Goal: Information Seeking & Learning: Learn about a topic

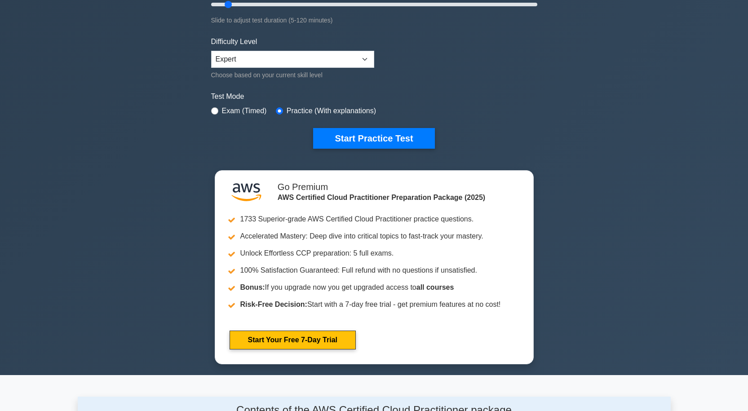
scroll to position [180, 0]
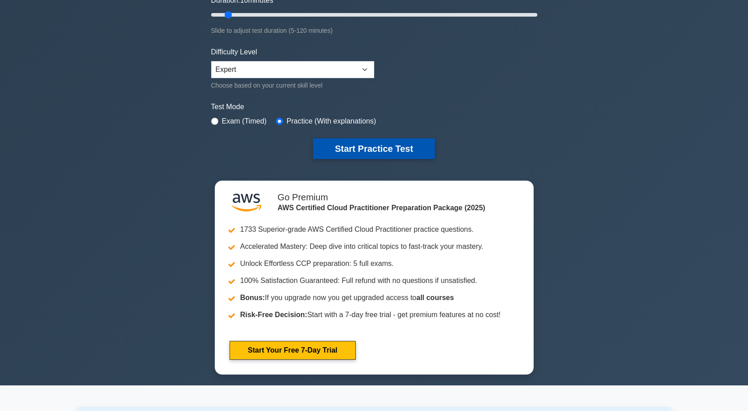
drag, startPoint x: 399, startPoint y: 152, endPoint x: 392, endPoint y: 150, distance: 7.0
click at [399, 152] on button "Start Practice Test" at bounding box center [373, 148] width 121 height 21
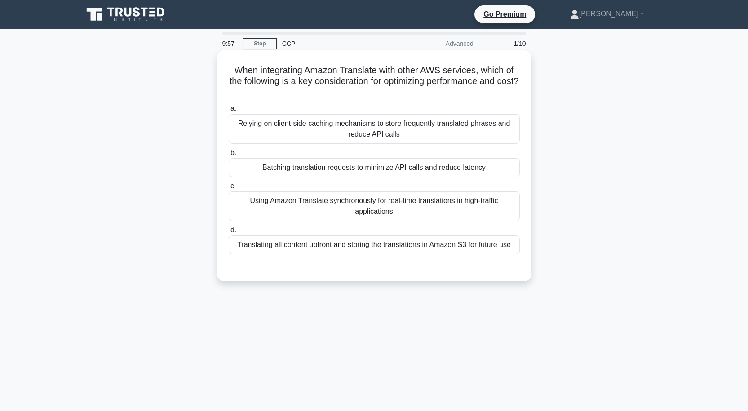
drag, startPoint x: 422, startPoint y: 169, endPoint x: 425, endPoint y: 182, distance: 12.8
click at [418, 171] on div "Batching translation requests to minimize API calls and reduce latency" at bounding box center [374, 167] width 291 height 19
click at [528, 201] on div "When integrating Amazon Translate with other AWS services, which of the followi…" at bounding box center [374, 165] width 315 height 231
click at [501, 168] on div "Batching translation requests to minimize API calls and reduce latency" at bounding box center [374, 167] width 291 height 19
click at [229, 156] on input "b. Batching translation requests to minimize API calls and reduce latency" at bounding box center [229, 153] width 0 height 6
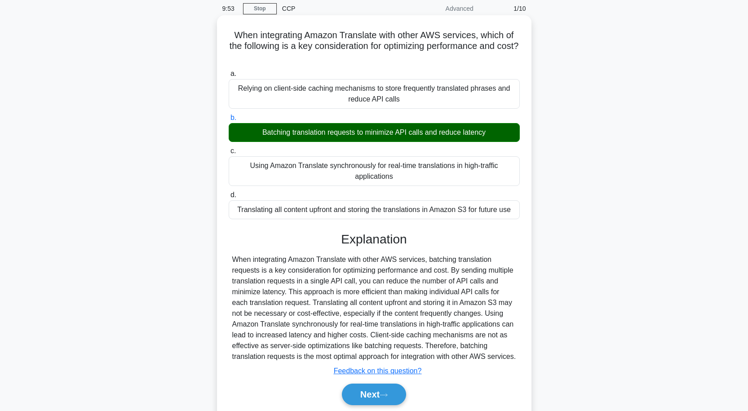
scroll to position [79, 0]
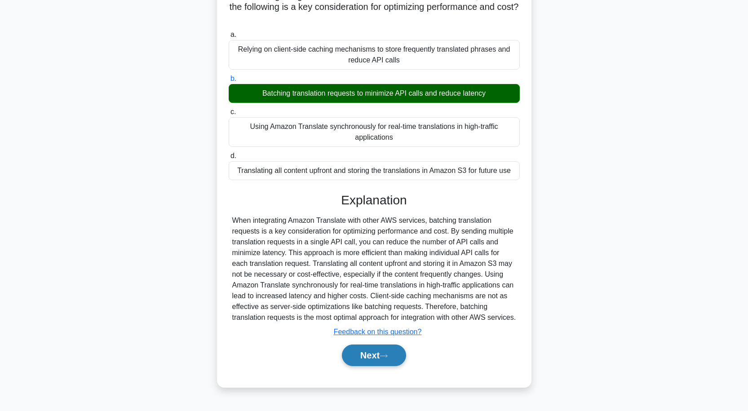
drag, startPoint x: 383, startPoint y: 357, endPoint x: 400, endPoint y: 357, distance: 17.5
click at [386, 356] on button "Next" at bounding box center [374, 356] width 64 height 22
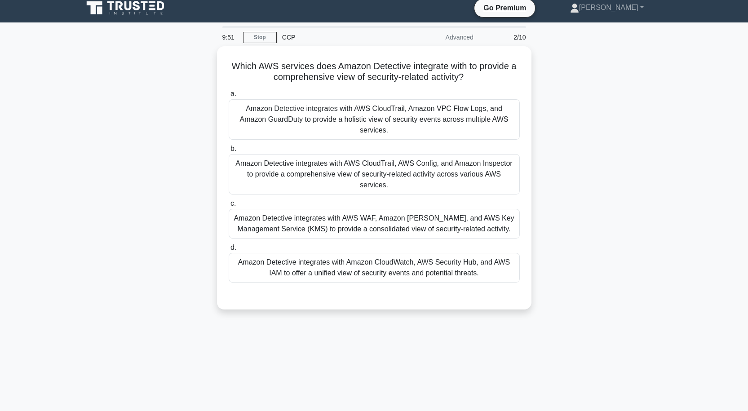
scroll to position [0, 0]
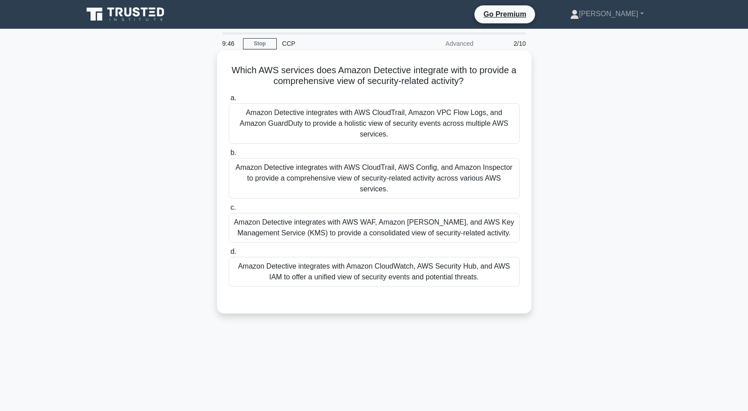
drag, startPoint x: 379, startPoint y: 127, endPoint x: 382, endPoint y: 132, distance: 5.4
click at [379, 127] on div "Amazon Detective integrates with AWS CloudTrail, Amazon VPC Flow Logs, and Amaz…" at bounding box center [374, 123] width 291 height 40
click at [229, 101] on input "a. Amazon Detective integrates with AWS CloudTrail, Amazon VPC Flow Logs, and A…" at bounding box center [229, 98] width 0 height 6
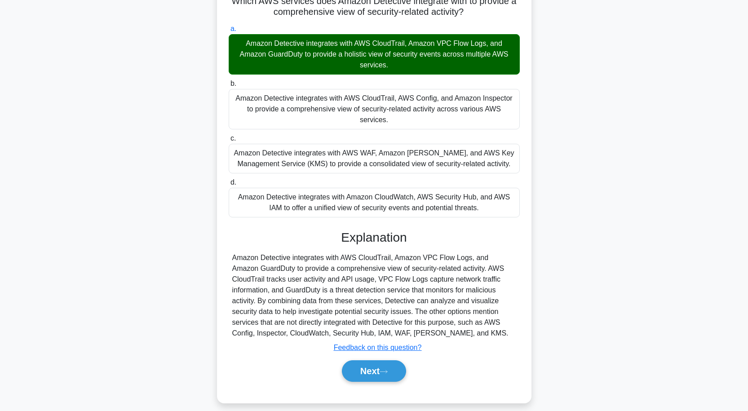
scroll to position [74, 0]
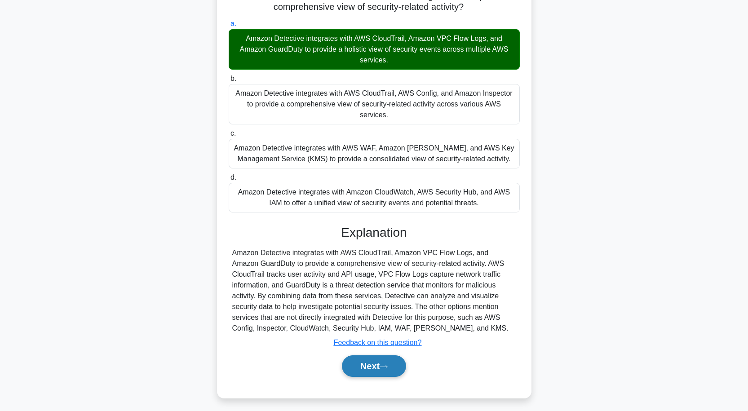
click at [387, 365] on icon at bounding box center [383, 366] width 7 height 3
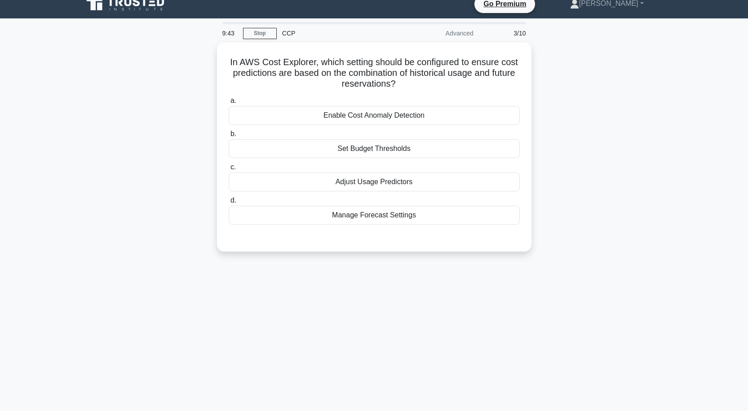
scroll to position [0, 0]
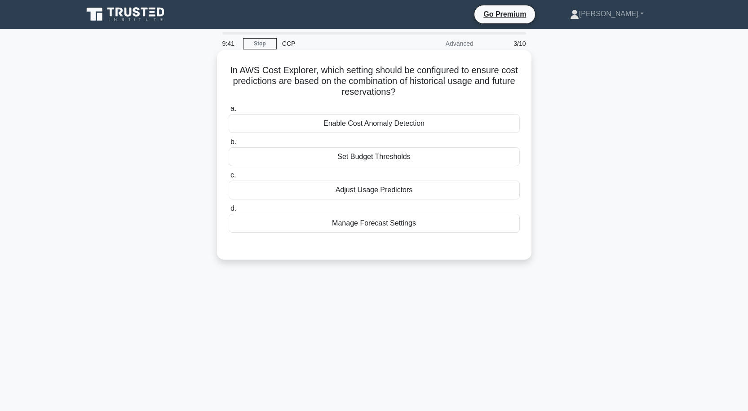
click at [387, 156] on div "Set Budget Thresholds" at bounding box center [374, 156] width 291 height 19
click at [229, 145] on input "b. Set Budget Thresholds" at bounding box center [229, 142] width 0 height 6
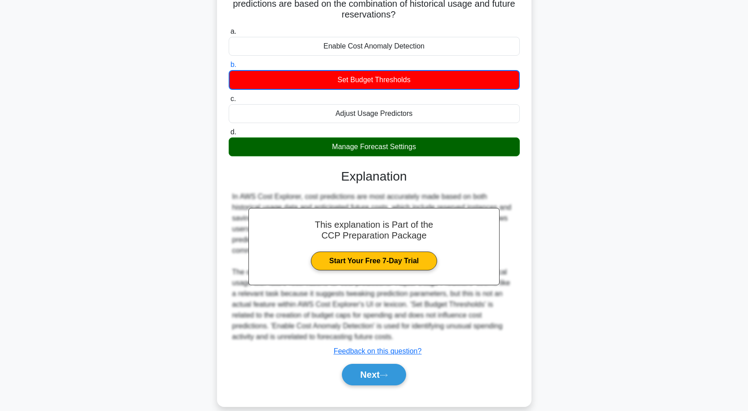
scroll to position [90, 0]
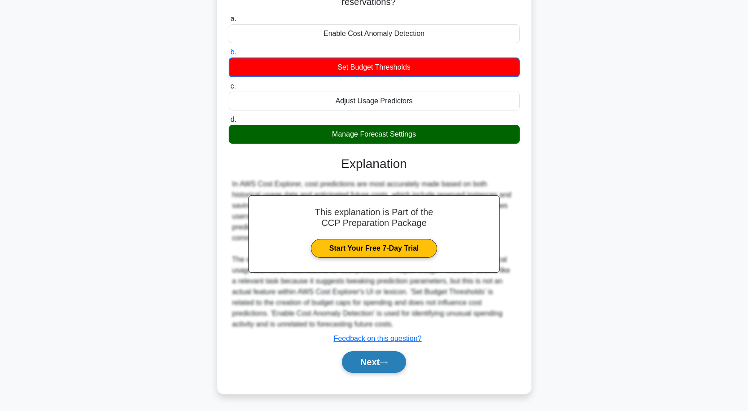
click at [391, 357] on button "Next" at bounding box center [374, 362] width 64 height 22
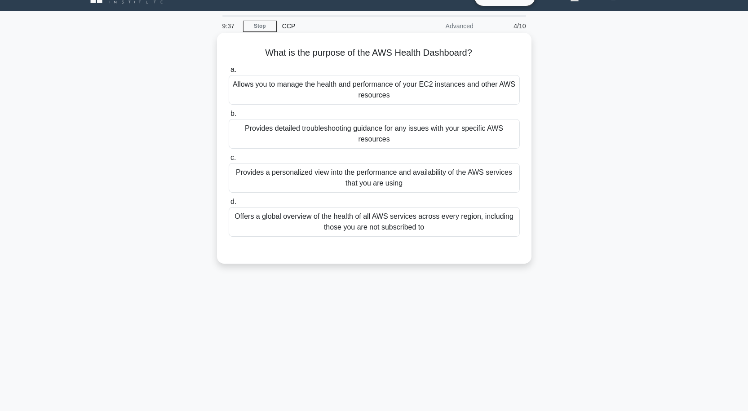
scroll to position [0, 0]
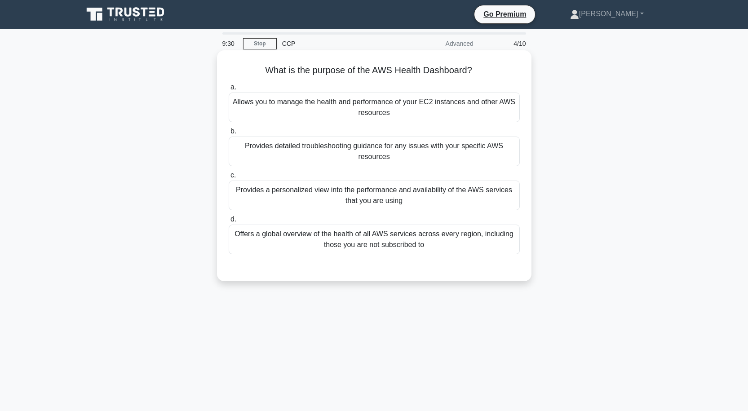
click at [386, 159] on div "Provides detailed troubleshooting guidance for any issues with your specific AW…" at bounding box center [374, 152] width 291 height 30
click at [229, 134] on input "b. Provides detailed troubleshooting guidance for any issues with your specific…" at bounding box center [229, 132] width 0 height 6
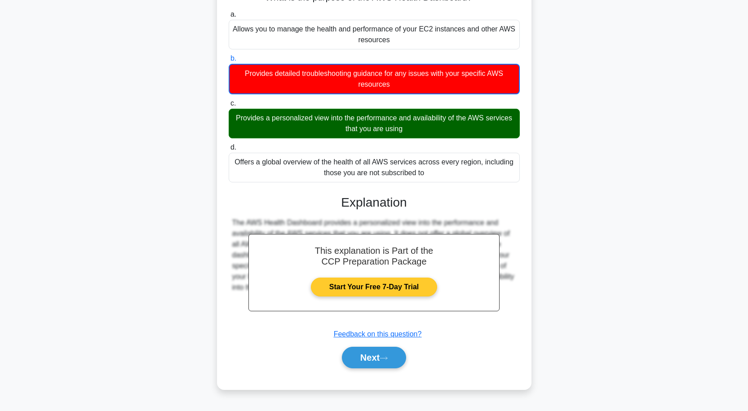
scroll to position [74, 0]
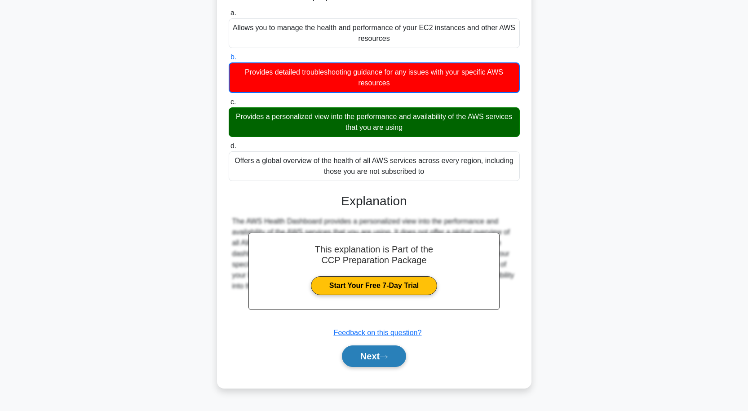
click at [384, 358] on icon at bounding box center [384, 357] width 8 height 5
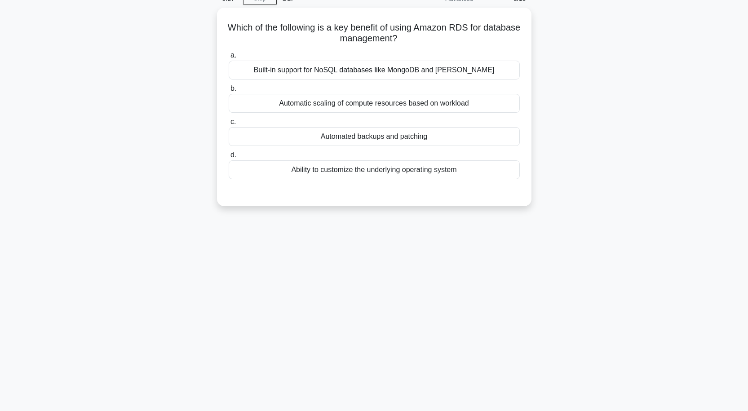
scroll to position [0, 0]
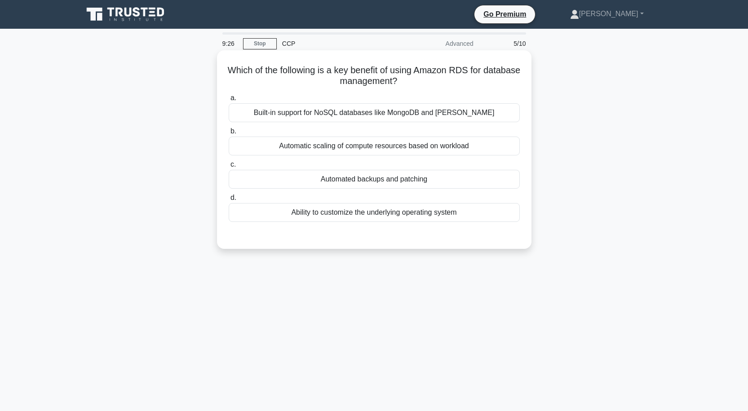
click at [391, 179] on div "Automated backups and patching" at bounding box center [374, 179] width 291 height 19
click at [229, 168] on input "c. Automated backups and patching" at bounding box center [229, 165] width 0 height 6
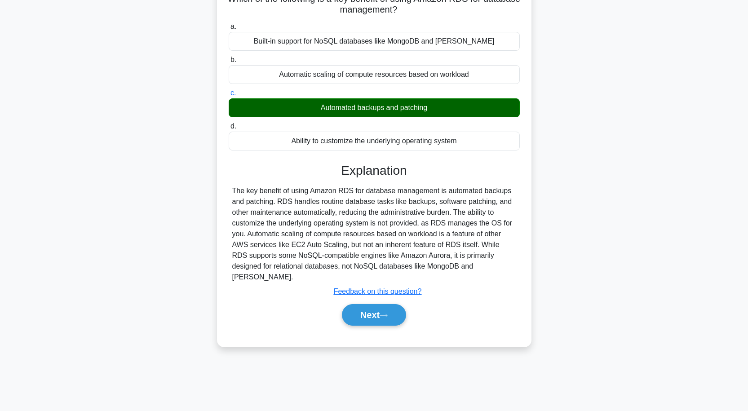
scroll to position [74, 0]
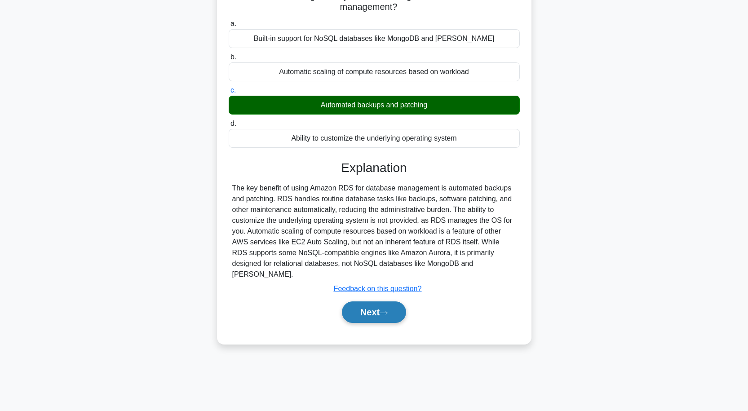
click at [386, 302] on button "Next" at bounding box center [374, 313] width 64 height 22
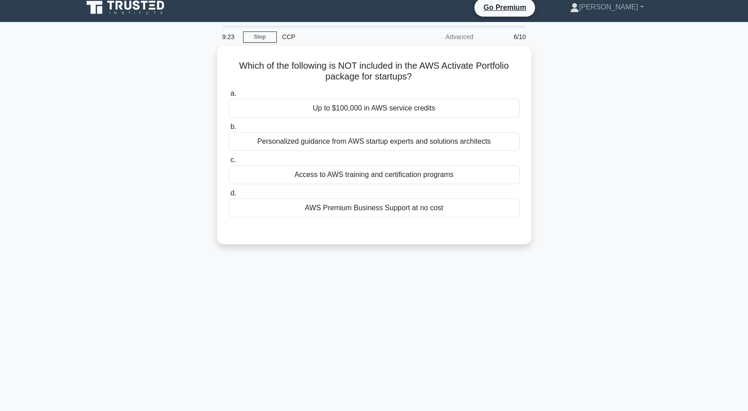
scroll to position [0, 0]
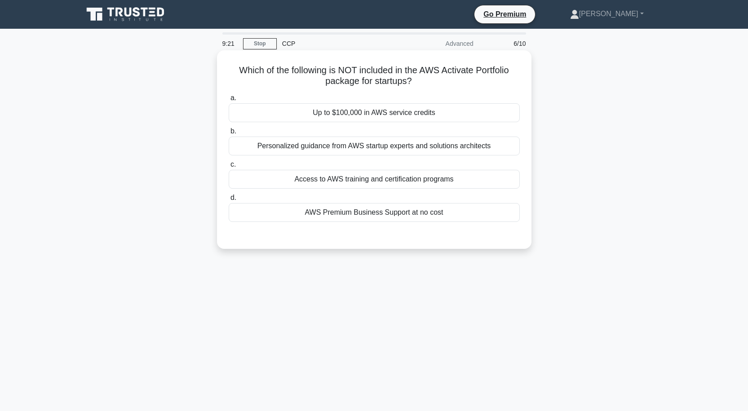
click at [384, 112] on div "Up to $100,000 in AWS service credits" at bounding box center [374, 112] width 291 height 19
click at [229, 101] on input "a. Up to $100,000 in AWS service credits" at bounding box center [229, 98] width 0 height 6
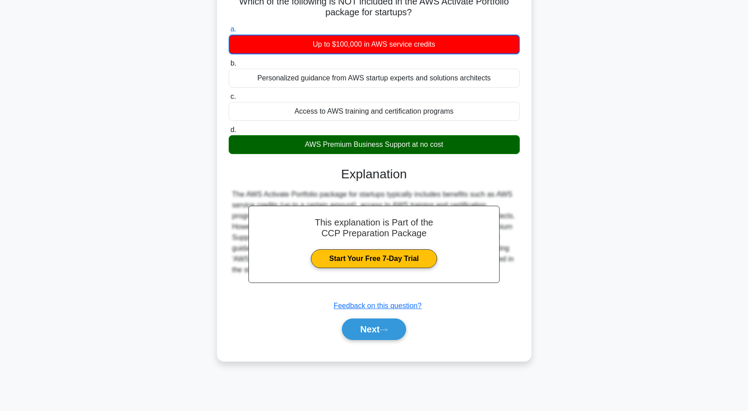
scroll to position [74, 0]
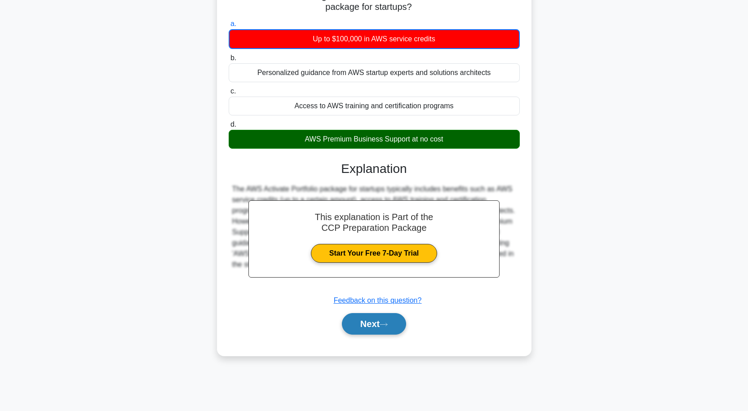
drag, startPoint x: 383, startPoint y: 324, endPoint x: 384, endPoint y: 316, distance: 7.7
click at [384, 324] on icon at bounding box center [384, 324] width 8 height 5
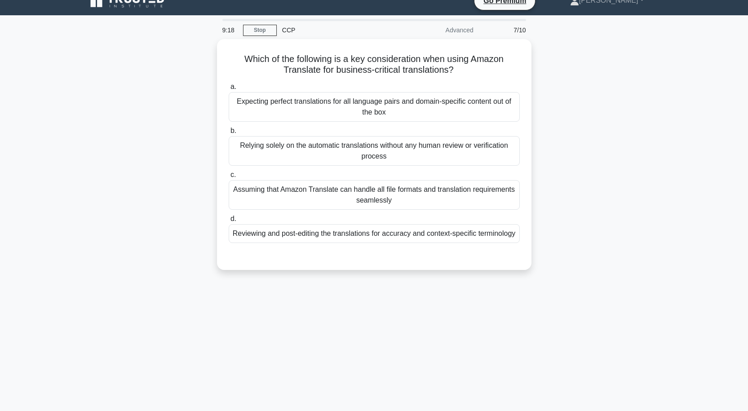
scroll to position [0, 0]
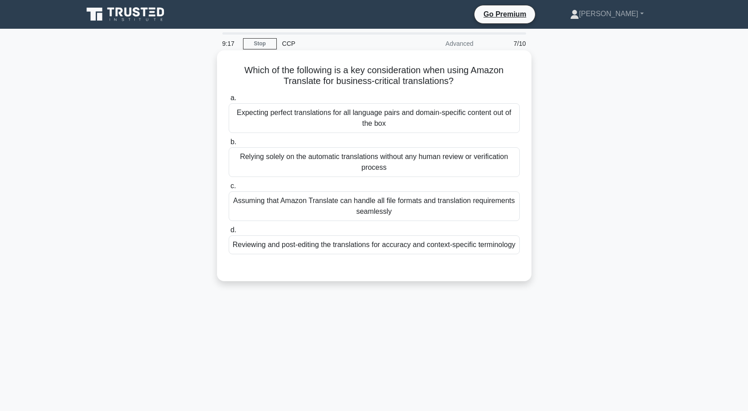
click at [387, 200] on div "Assuming that Amazon Translate can handle all file formats and translation requ…" at bounding box center [374, 206] width 291 height 30
click at [229, 189] on input "c. Assuming that Amazon Translate can handle all file formats and translation r…" at bounding box center [229, 186] width 0 height 6
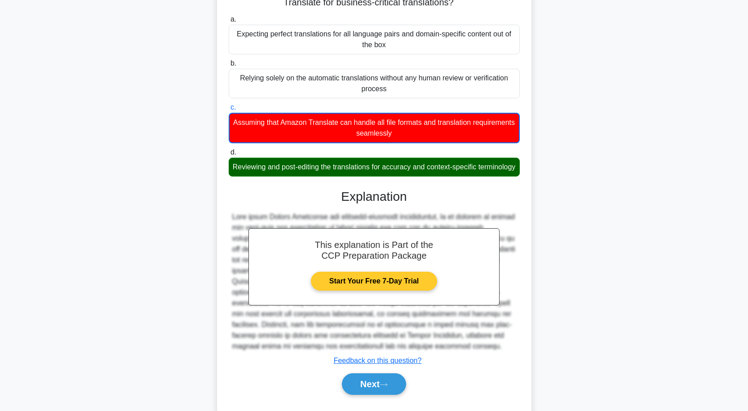
scroll to position [112, 0]
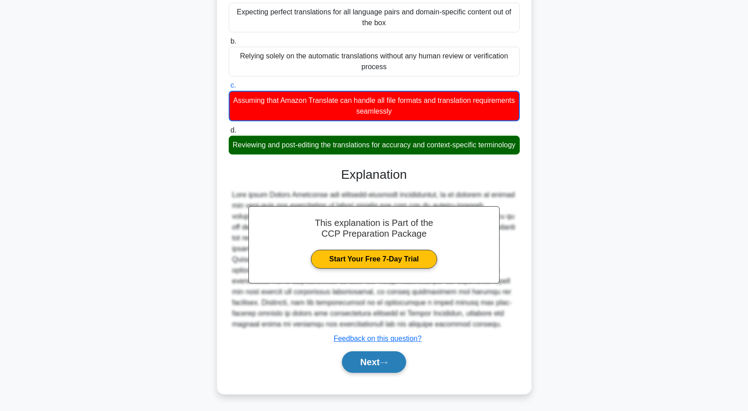
click at [375, 356] on button "Next" at bounding box center [374, 362] width 64 height 22
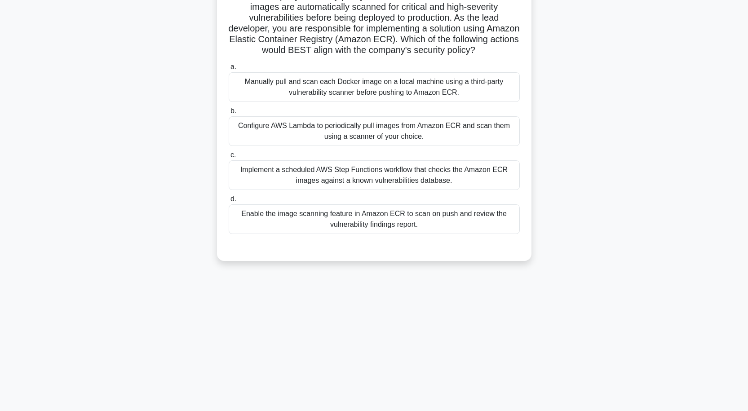
scroll to position [74, 0]
click at [384, 183] on div "Implement a scheduled AWS Step Functions workflow that checks the Amazon ECR im…" at bounding box center [374, 175] width 291 height 30
click at [229, 158] on input "c. Implement a scheduled AWS Step Functions workflow that checks the Amazon ECR…" at bounding box center [229, 155] width 0 height 6
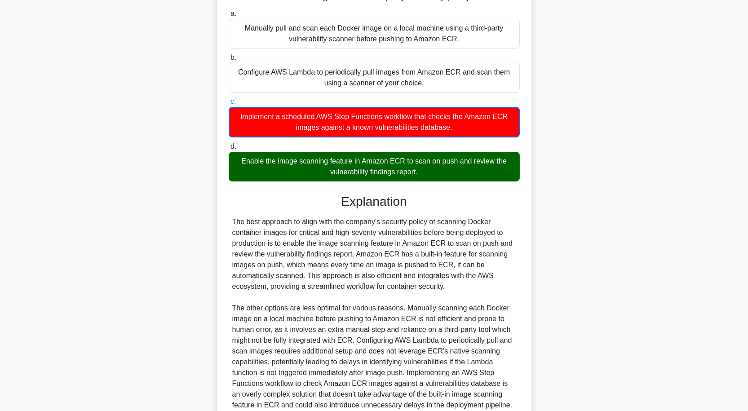
scroll to position [220, 0]
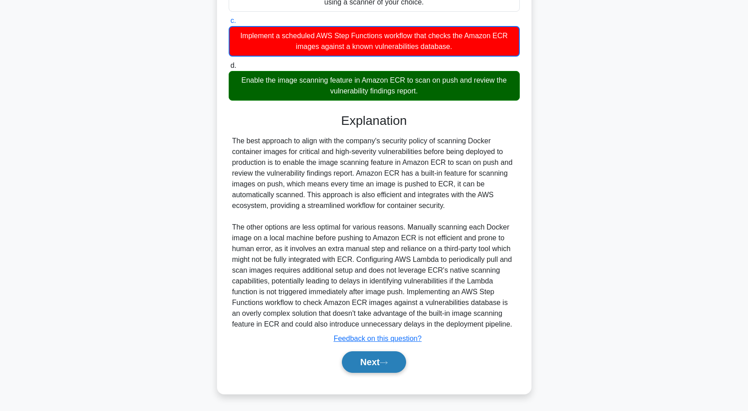
click at [391, 357] on button "Next" at bounding box center [374, 362] width 64 height 22
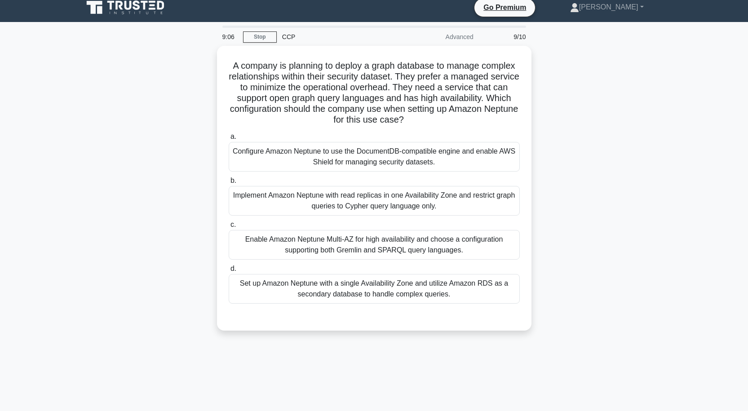
scroll to position [0, 0]
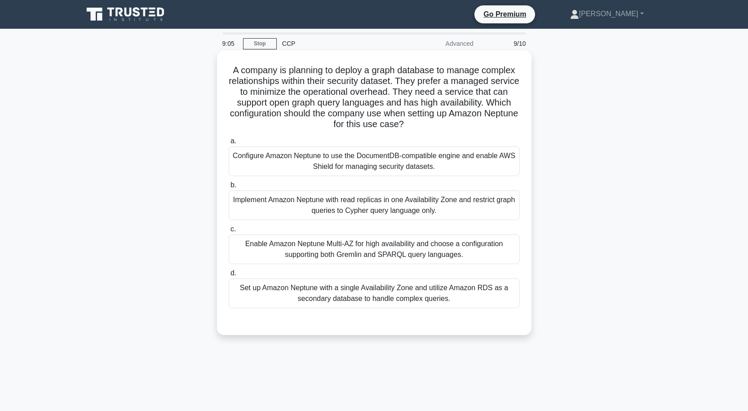
click at [391, 204] on div "Implement Amazon Neptune with read replicas in one Availability Zone and restri…" at bounding box center [374, 206] width 291 height 30
click at [229, 188] on input "b. Implement Amazon Neptune with read replicas in one Availability Zone and res…" at bounding box center [229, 185] width 0 height 6
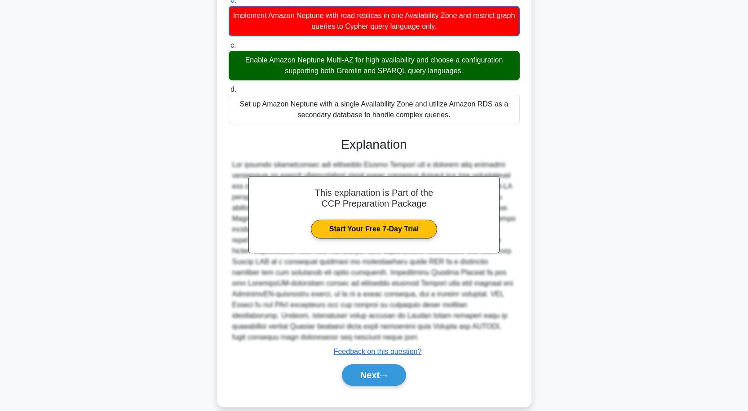
scroll to position [198, 0]
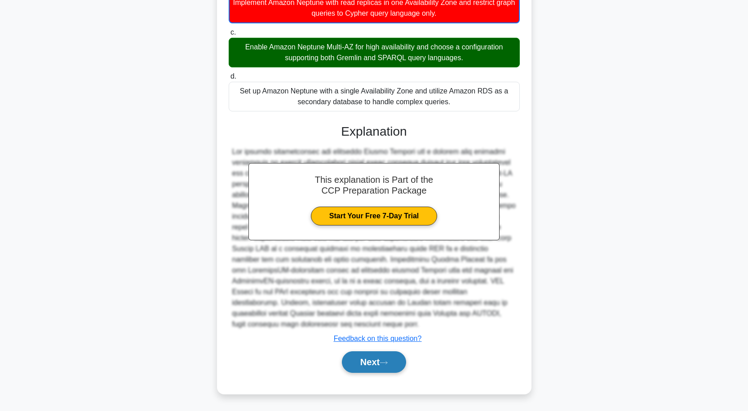
click at [394, 359] on button "Next" at bounding box center [374, 362] width 64 height 22
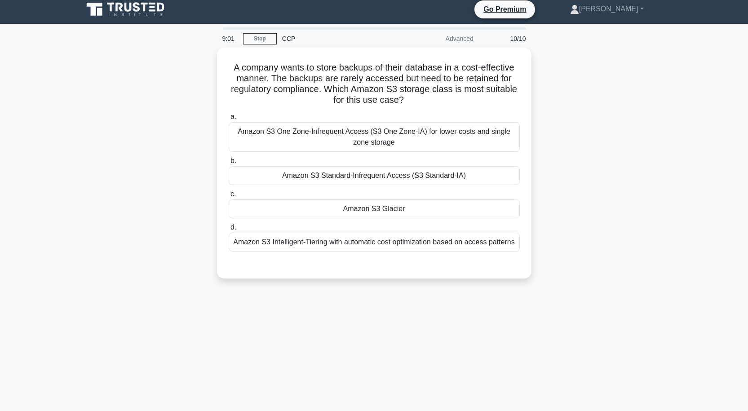
scroll to position [0, 0]
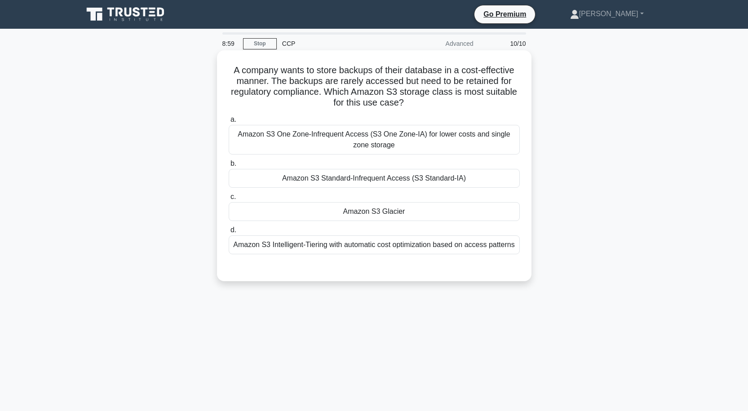
click at [398, 211] on div "Amazon S3 Glacier" at bounding box center [374, 211] width 291 height 19
click at [229, 200] on input "c. Amazon S3 Glacier" at bounding box center [229, 197] width 0 height 6
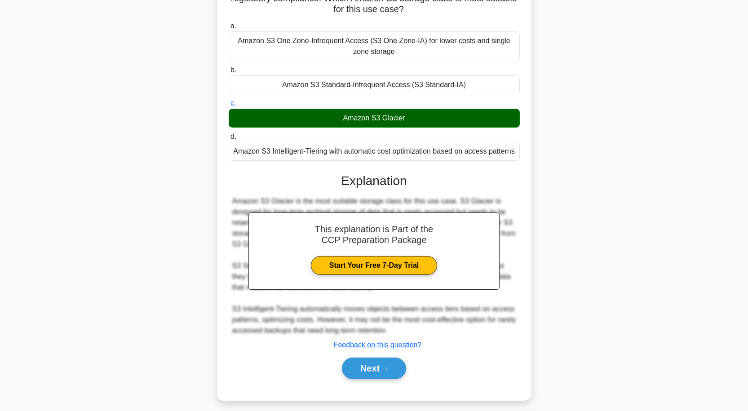
scroll to position [100, 0]
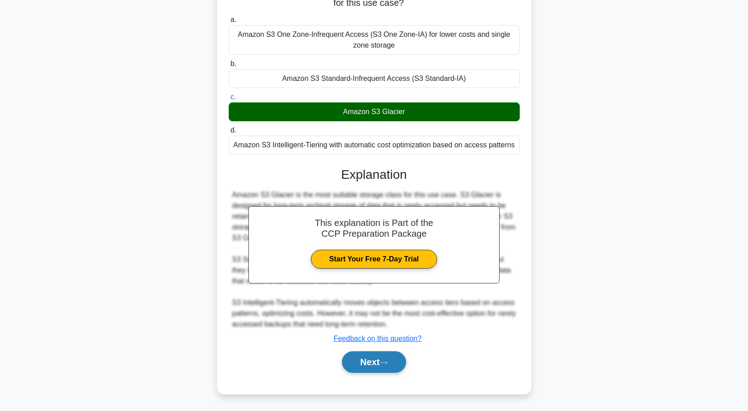
click at [387, 355] on button "Next" at bounding box center [374, 362] width 64 height 22
click at [376, 355] on button "Next" at bounding box center [374, 362] width 64 height 22
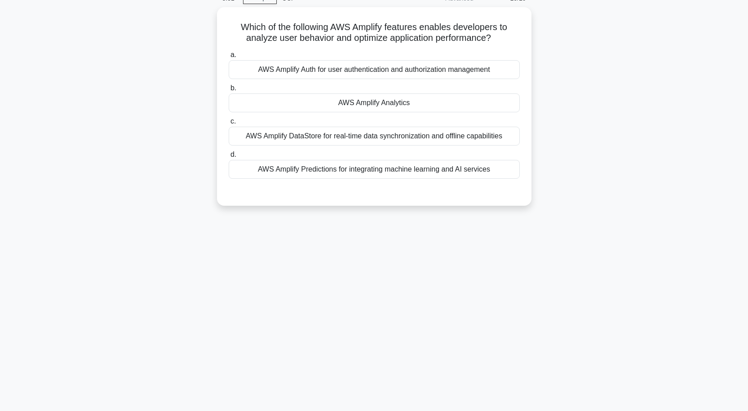
scroll to position [29, 0]
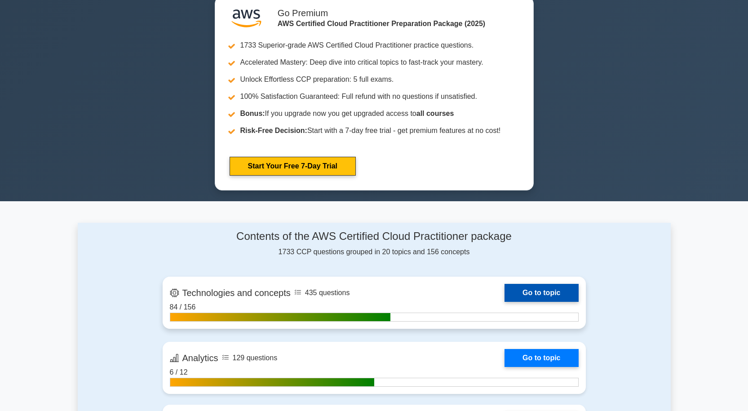
scroll to position [539, 0]
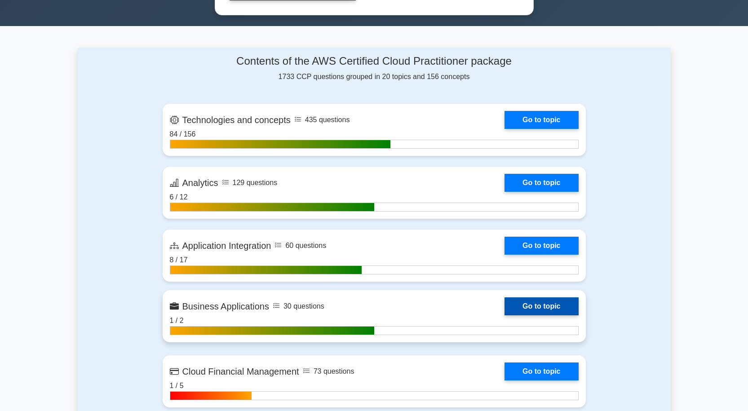
click at [551, 305] on link "Go to topic" at bounding box center [542, 307] width 74 height 18
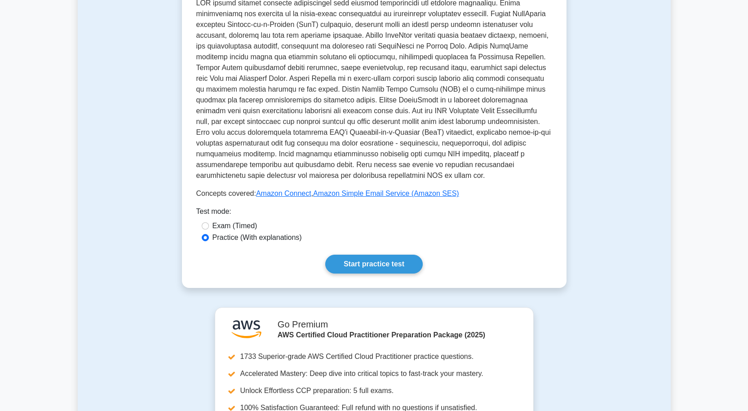
scroll to position [234, 0]
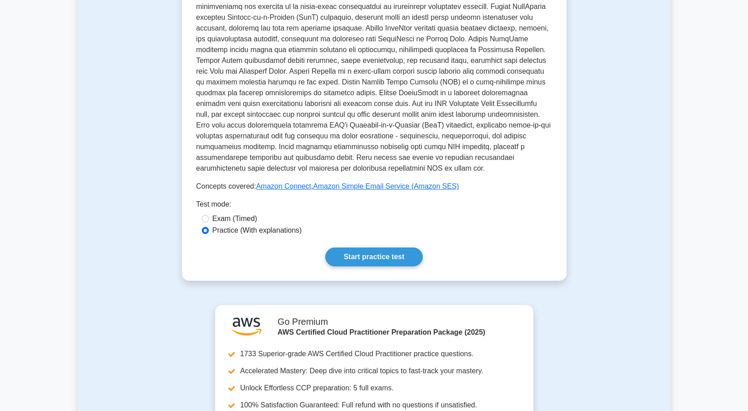
click at [395, 234] on div "Business Applications AWS services for business productivity and communications…" at bounding box center [374, 79] width 356 height 373
click at [391, 248] on link "Start practice test" at bounding box center [374, 257] width 98 height 19
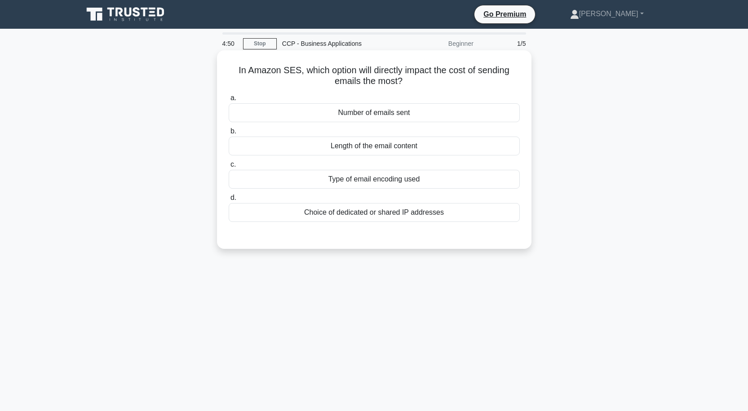
click at [376, 180] on div "Type of email encoding used" at bounding box center [374, 179] width 291 height 19
click at [229, 168] on input "c. Type of email encoding used" at bounding box center [229, 165] width 0 height 6
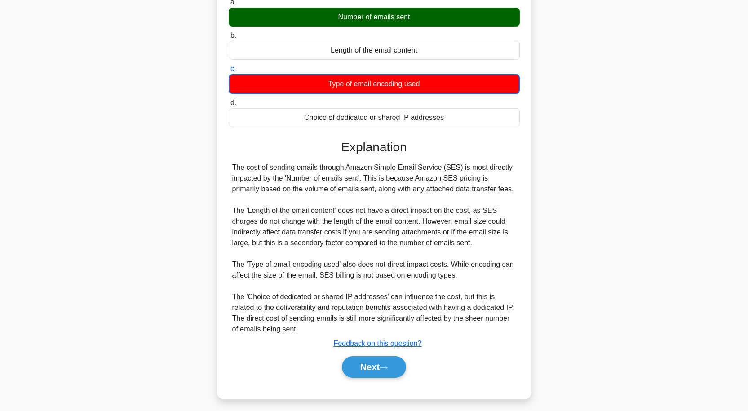
scroll to position [101, 0]
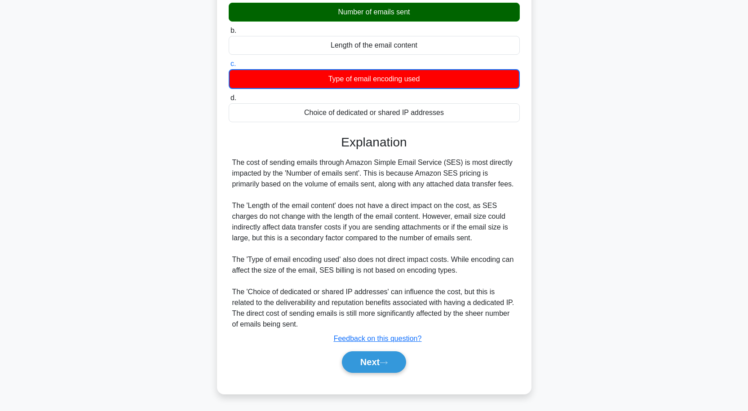
drag, startPoint x: 379, startPoint y: 363, endPoint x: 396, endPoint y: 314, distance: 51.6
click at [383, 359] on button "Next" at bounding box center [374, 362] width 64 height 22
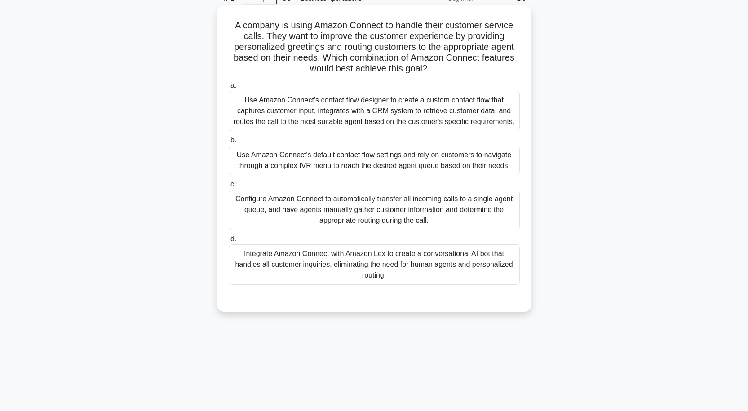
scroll to position [0, 0]
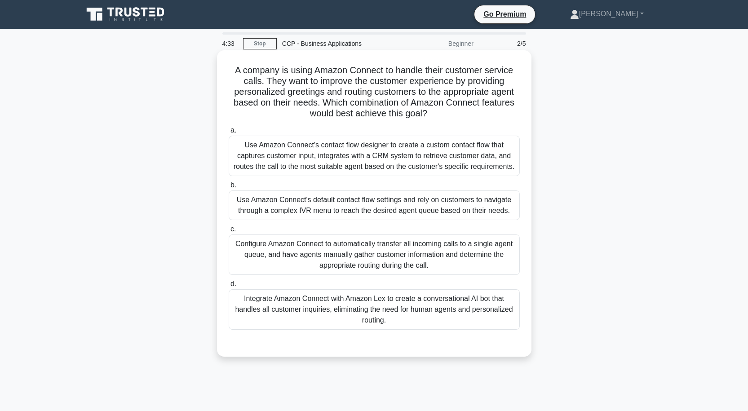
click at [370, 159] on div "Use Amazon Connect's contact flow designer to create a custom contact flow that…" at bounding box center [374, 156] width 291 height 40
click at [229, 133] on input "a. Use Amazon Connect's contact flow designer to create a custom contact flow t…" at bounding box center [229, 131] width 0 height 6
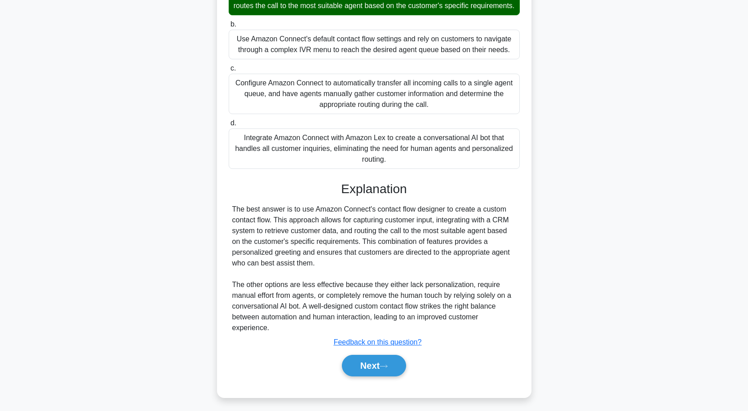
scroll to position [176, 0]
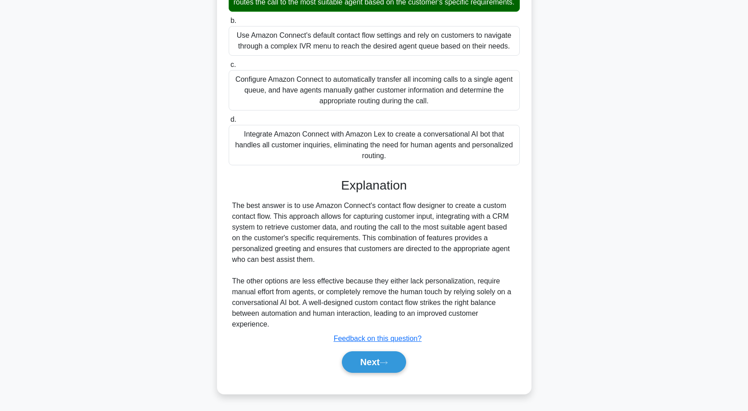
drag, startPoint x: 373, startPoint y: 365, endPoint x: 373, endPoint y: 325, distance: 39.1
click at [373, 365] on button "Next" at bounding box center [374, 362] width 64 height 22
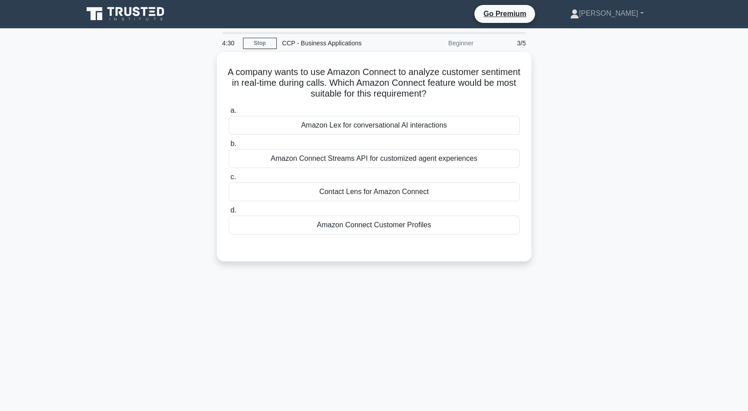
scroll to position [0, 0]
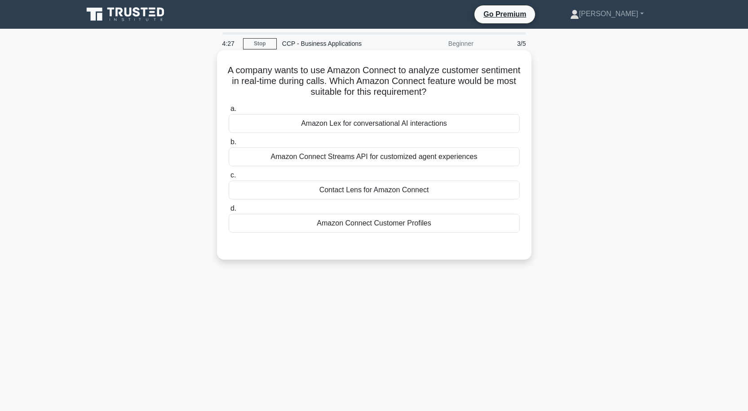
click at [352, 191] on div "Contact Lens for Amazon Connect" at bounding box center [374, 190] width 291 height 19
click at [229, 178] on input "c. Contact Lens for Amazon Connect" at bounding box center [229, 176] width 0 height 6
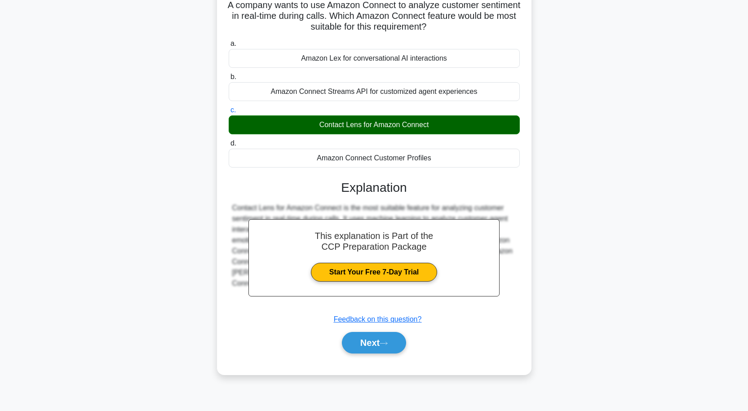
scroll to position [74, 0]
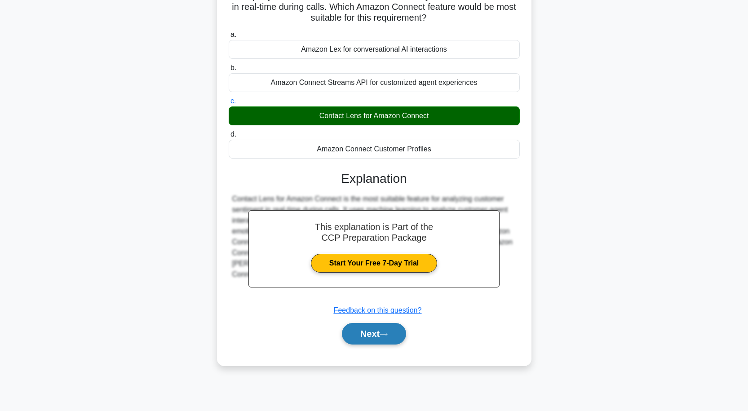
click at [383, 337] on button "Next" at bounding box center [374, 334] width 64 height 22
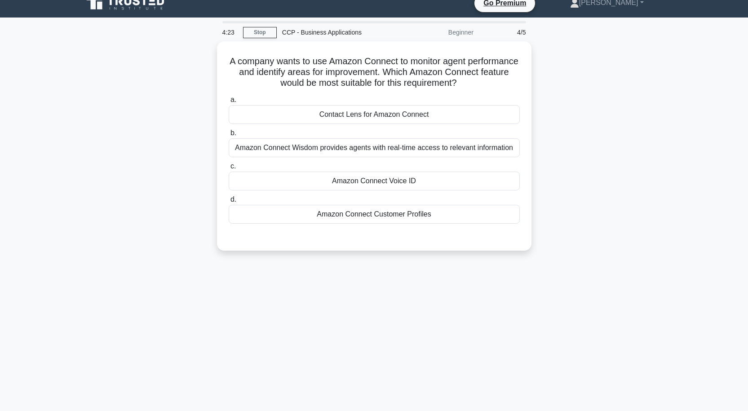
scroll to position [0, 0]
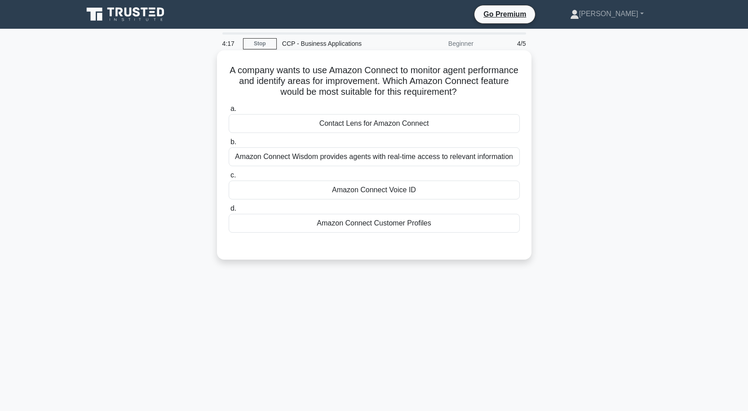
click at [366, 125] on div "Contact Lens for Amazon Connect" at bounding box center [374, 123] width 291 height 19
click at [229, 112] on input "a. Contact Lens for Amazon Connect" at bounding box center [229, 109] width 0 height 6
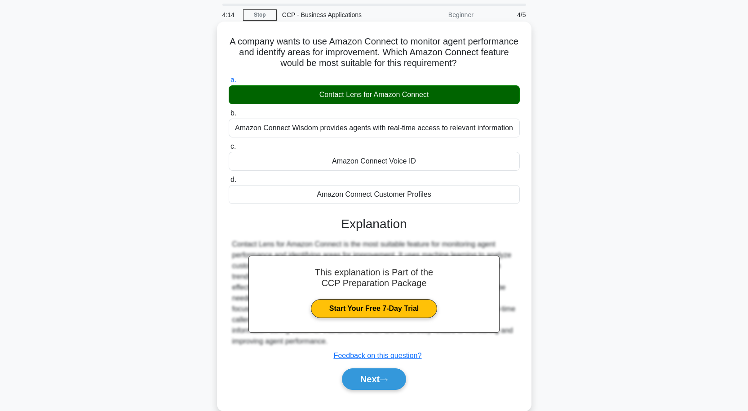
scroll to position [45, 0]
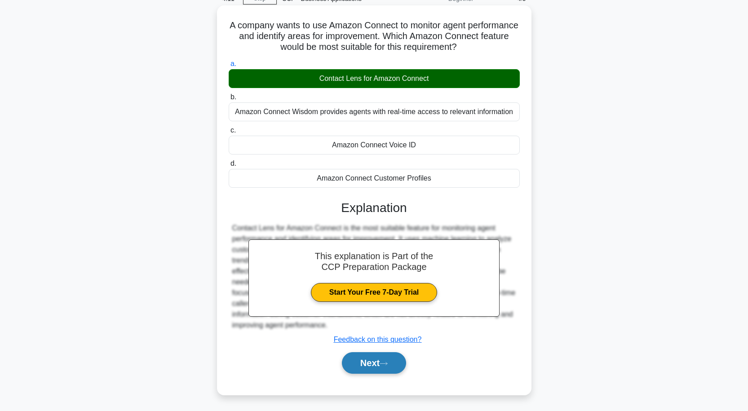
click at [384, 369] on button "Next" at bounding box center [374, 363] width 64 height 22
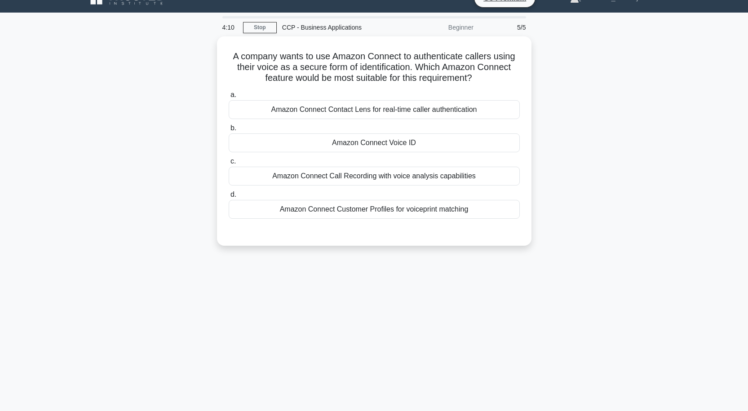
scroll to position [0, 0]
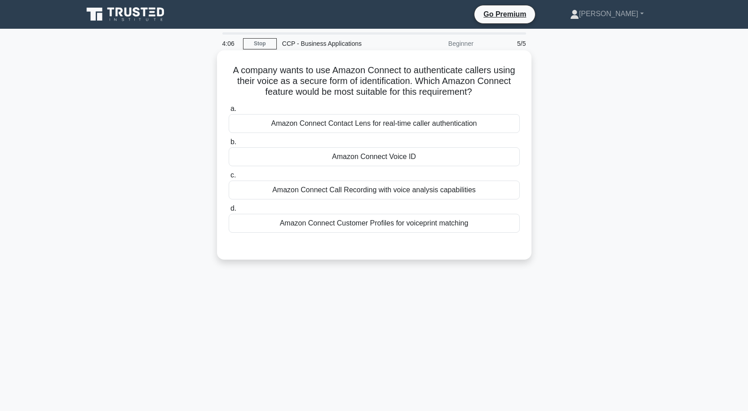
click at [377, 162] on div "Amazon Connect Voice ID" at bounding box center [374, 156] width 291 height 19
click at [229, 145] on input "b. Amazon Connect Voice ID" at bounding box center [229, 142] width 0 height 6
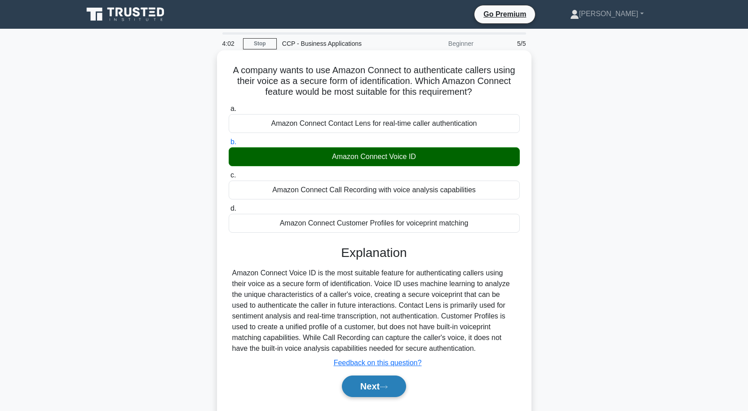
click at [377, 388] on button "Next" at bounding box center [374, 387] width 64 height 22
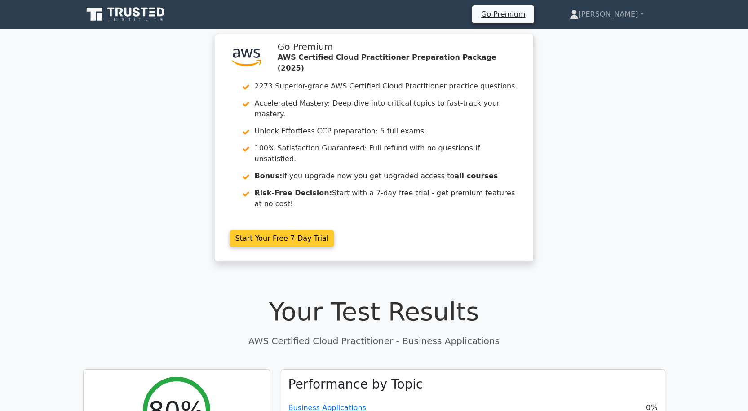
drag, startPoint x: 305, startPoint y: 205, endPoint x: 303, endPoint y: 213, distance: 8.6
click at [305, 230] on link "Start Your Free 7-Day Trial" at bounding box center [282, 238] width 105 height 17
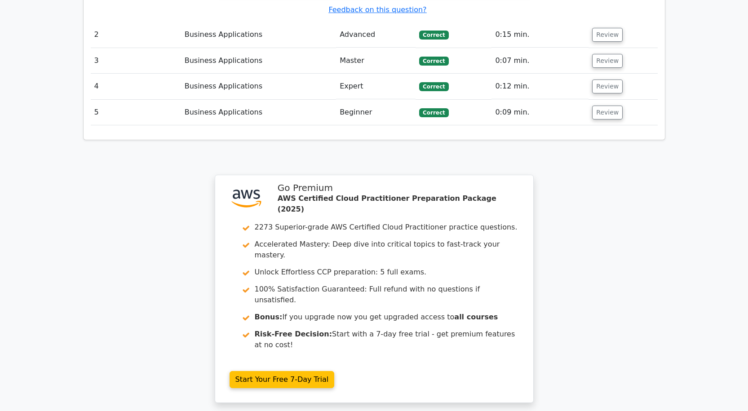
scroll to position [1228, 0]
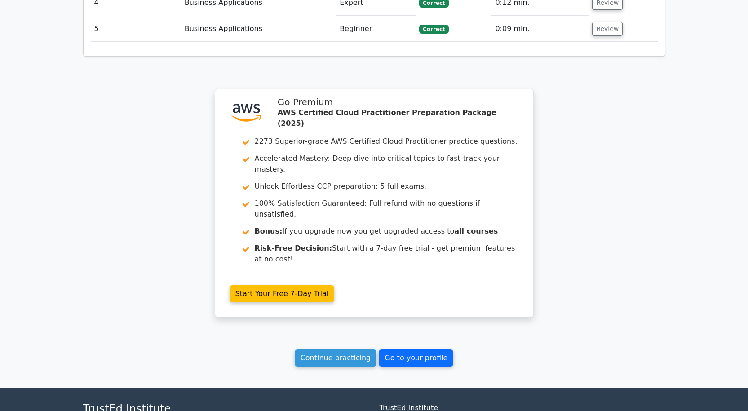
click at [389, 350] on link "Go to your profile" at bounding box center [416, 358] width 75 height 17
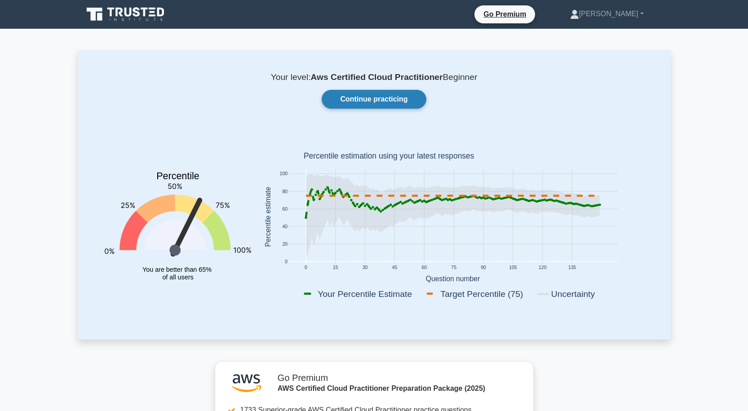
click at [382, 100] on link "Continue practicing" at bounding box center [374, 99] width 104 height 19
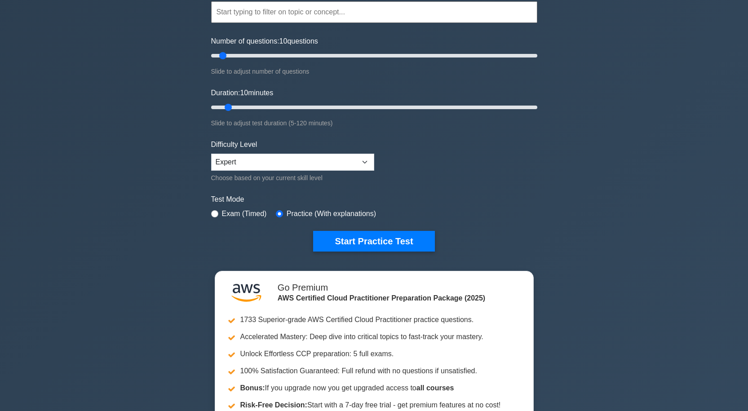
scroll to position [90, 0]
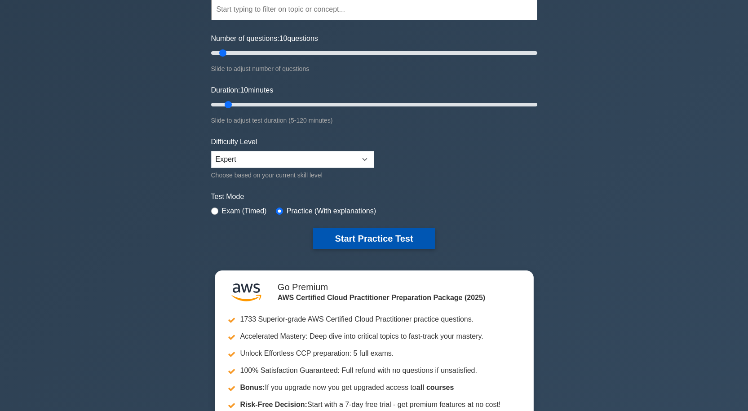
click at [362, 231] on button "Start Practice Test" at bounding box center [373, 238] width 121 height 21
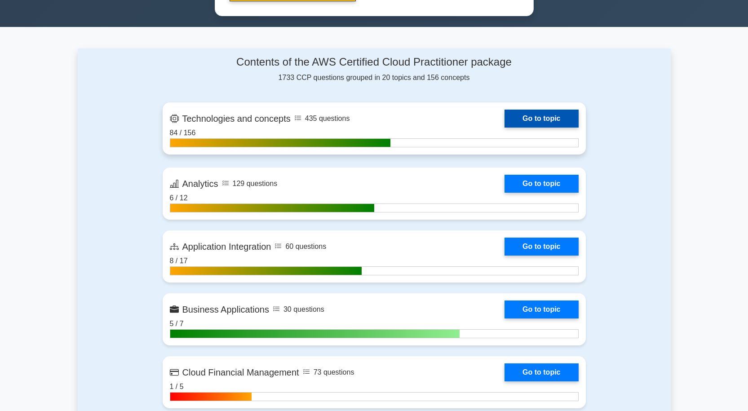
scroll to position [539, 0]
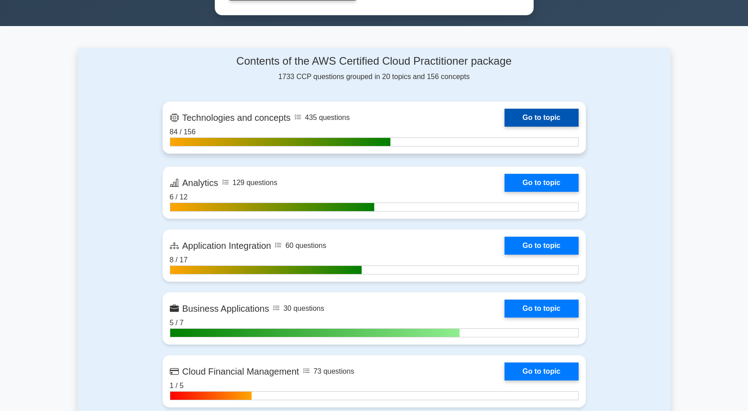
drag, startPoint x: 534, startPoint y: 111, endPoint x: 528, endPoint y: 112, distance: 5.9
click at [534, 111] on link "Go to topic" at bounding box center [542, 118] width 74 height 18
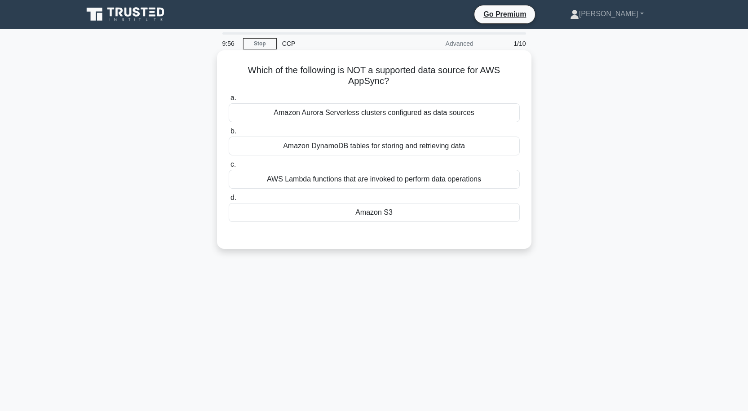
click at [376, 211] on div "Amazon S3" at bounding box center [374, 212] width 291 height 19
click at [229, 201] on input "d. Amazon S3" at bounding box center [229, 198] width 0 height 6
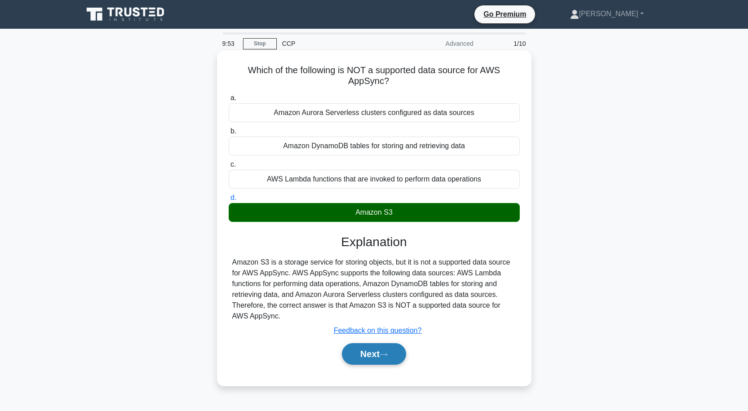
click at [360, 352] on button "Next" at bounding box center [374, 354] width 64 height 22
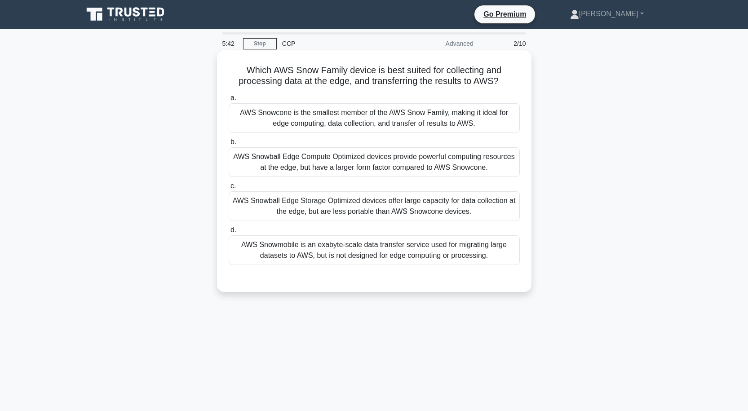
click at [372, 120] on div "AWS Snowcone is the smallest member of the AWS Snow Family, making it ideal for…" at bounding box center [374, 118] width 291 height 30
click at [229, 101] on input "a. AWS Snowcone is the smallest member of the AWS Snow Family, making it ideal …" at bounding box center [229, 98] width 0 height 6
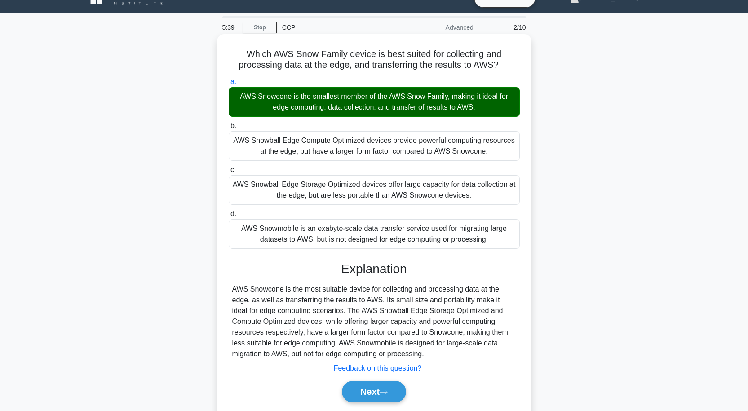
scroll to position [45, 0]
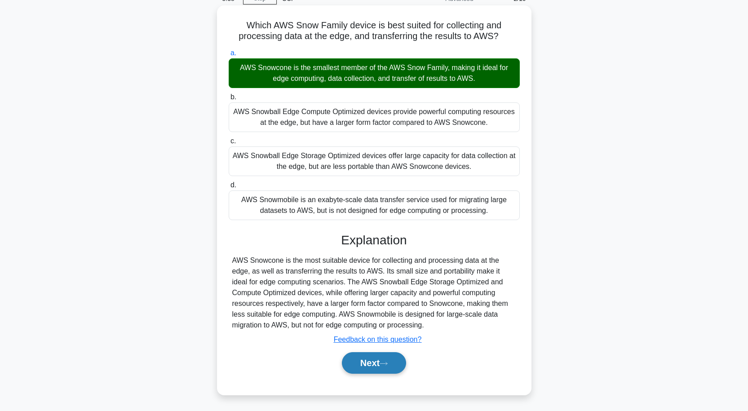
click at [386, 359] on button "Next" at bounding box center [374, 363] width 64 height 22
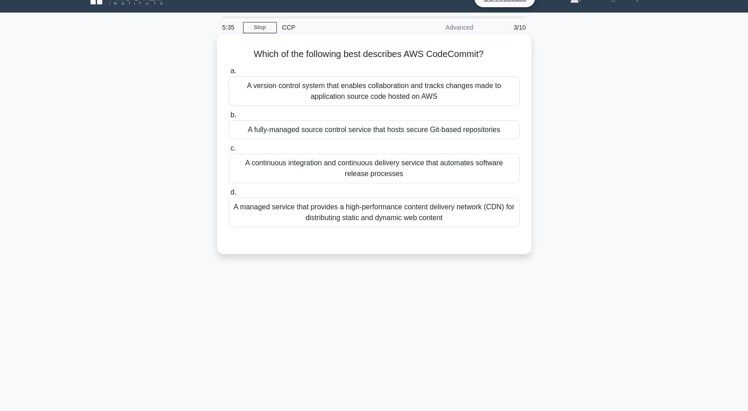
scroll to position [0, 0]
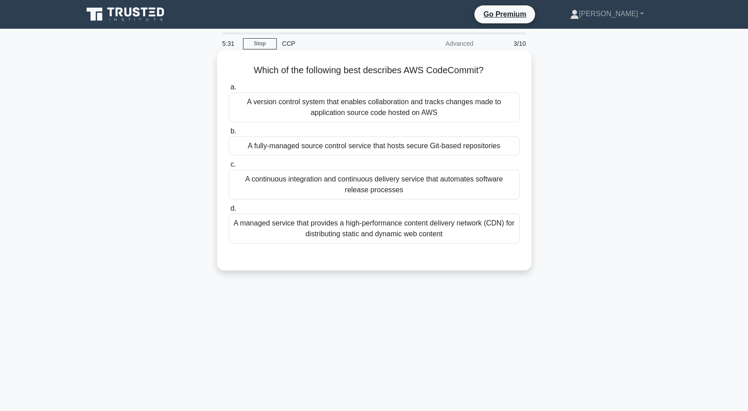
click at [401, 147] on div "A fully-managed source control service that hosts secure Git-based repositories" at bounding box center [374, 146] width 291 height 19
click at [229, 134] on input "b. A fully-managed source control service that hosts secure Git-based repositor…" at bounding box center [229, 132] width 0 height 6
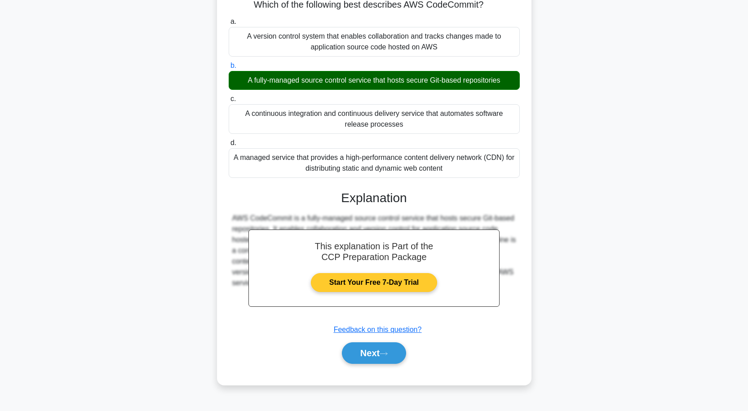
scroll to position [74, 0]
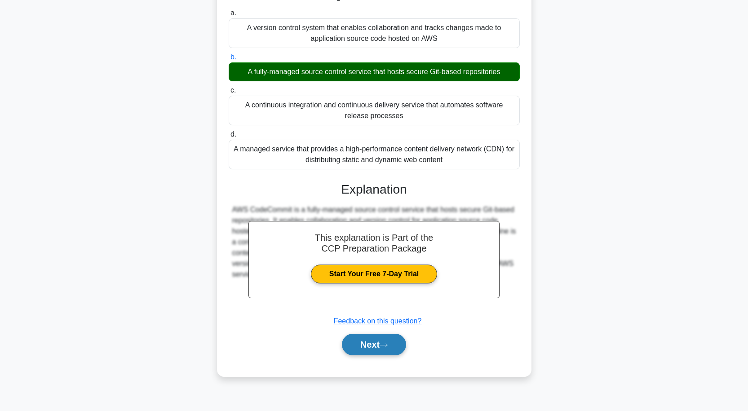
drag, startPoint x: 374, startPoint y: 343, endPoint x: 376, endPoint y: 336, distance: 7.7
click at [374, 344] on button "Next" at bounding box center [374, 345] width 64 height 22
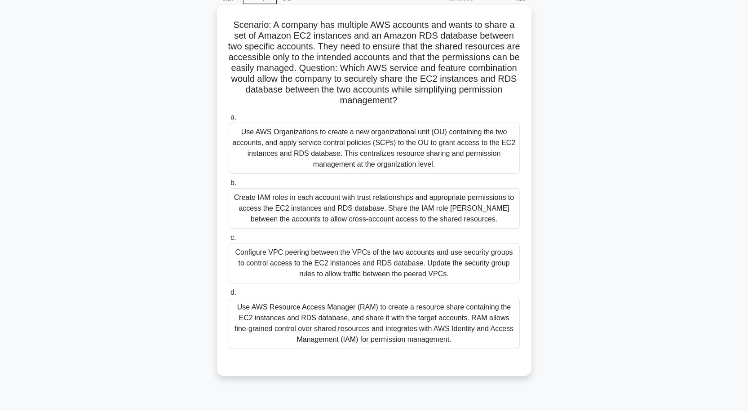
scroll to position [29, 0]
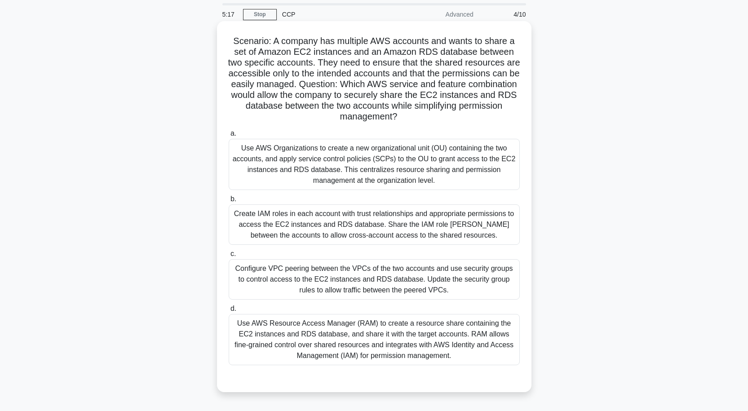
click at [376, 342] on div "Use AWS Resource Access Manager (RAM) to create a resource share containing the…" at bounding box center [374, 339] width 291 height 51
click at [229, 312] on input "d. Use AWS Resource Access Manager (RAM) to create a resource share containing …" at bounding box center [229, 309] width 0 height 6
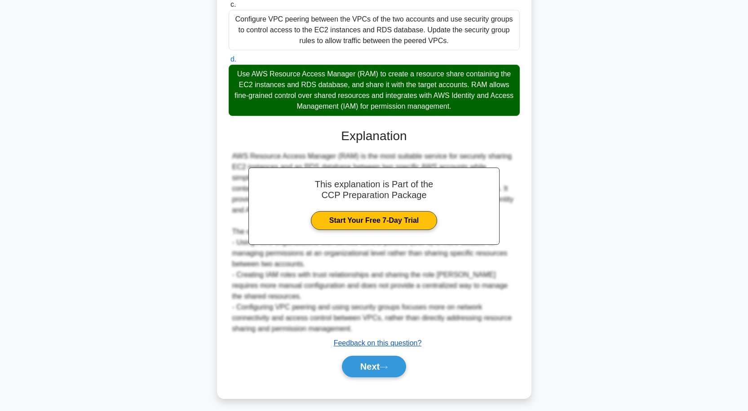
scroll to position [284, 0]
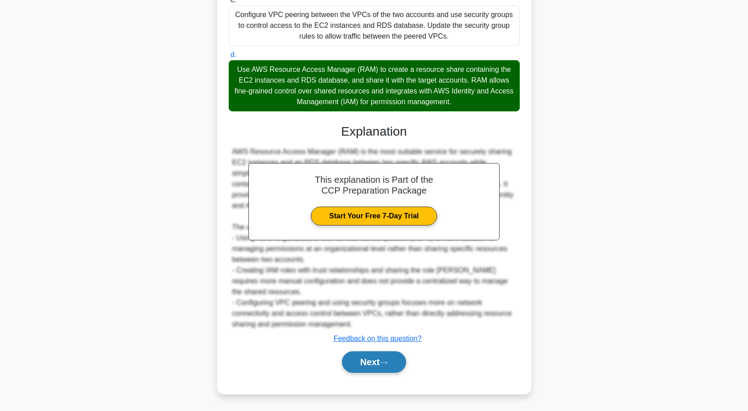
click at [378, 363] on button "Next" at bounding box center [374, 362] width 64 height 22
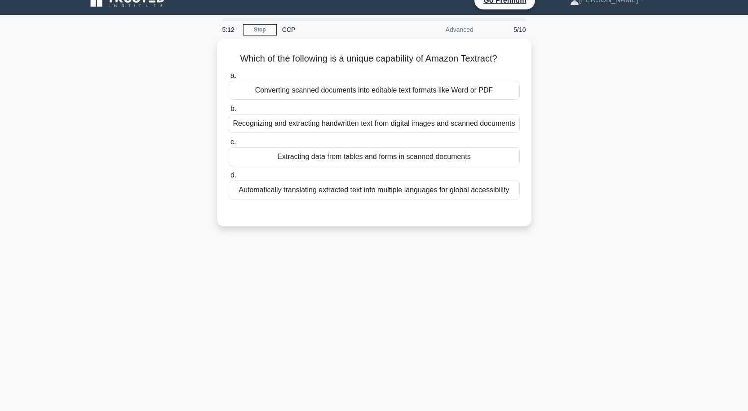
scroll to position [0, 0]
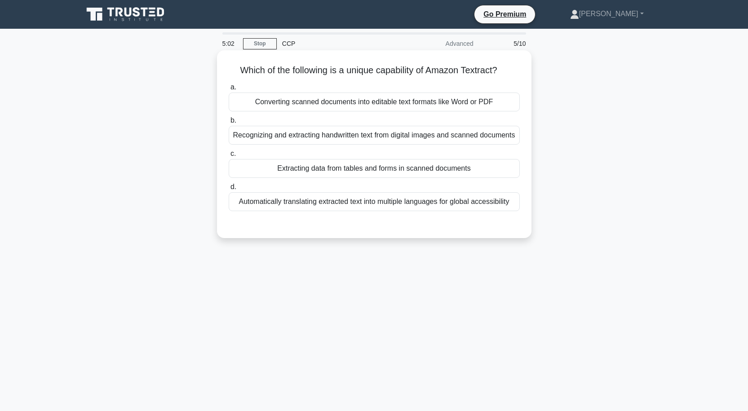
click at [393, 170] on div "Extracting data from tables and forms in scanned documents" at bounding box center [374, 168] width 291 height 19
click at [229, 157] on input "c. Extracting data from tables and forms in scanned documents" at bounding box center [229, 154] width 0 height 6
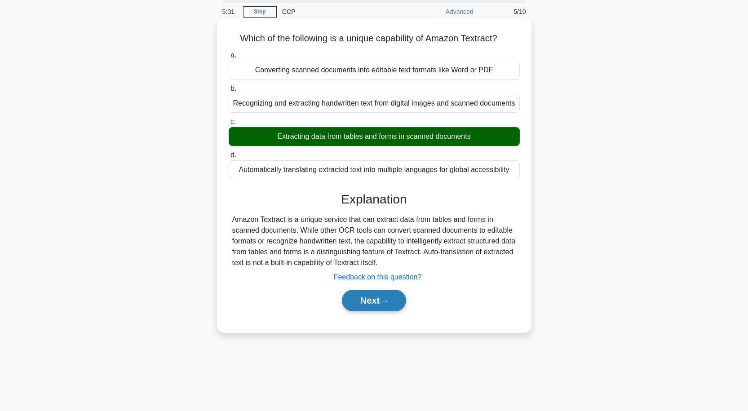
scroll to position [74, 0]
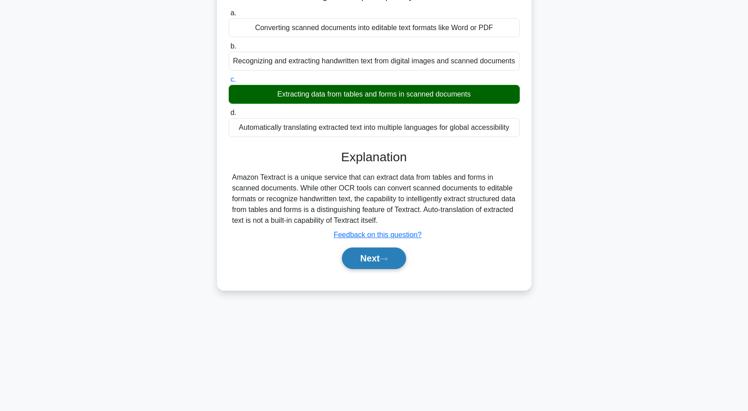
click at [383, 260] on icon at bounding box center [384, 259] width 8 height 5
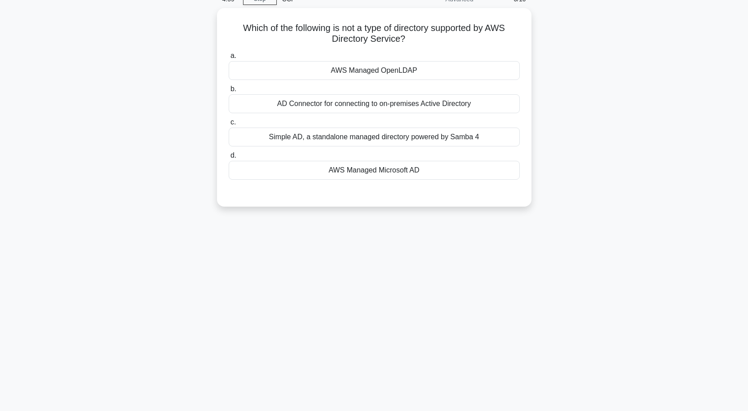
scroll to position [0, 0]
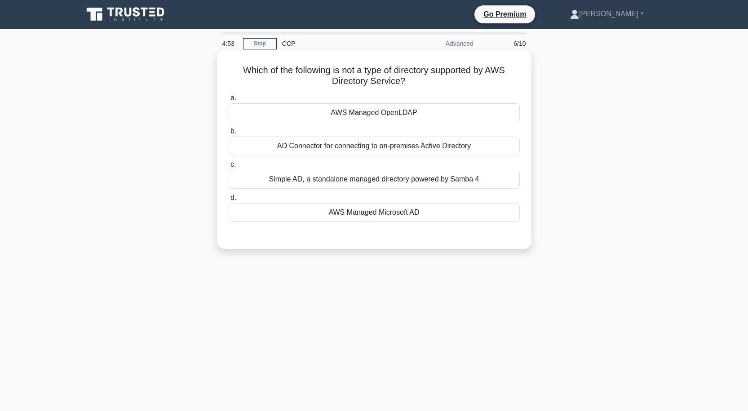
click at [387, 118] on div "AWS Managed OpenLDAP" at bounding box center [374, 112] width 291 height 19
click at [229, 101] on input "a. AWS Managed OpenLDAP" at bounding box center [229, 98] width 0 height 6
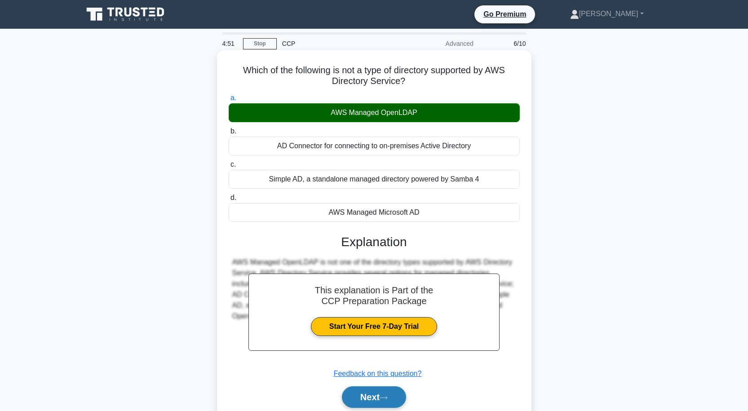
click at [388, 397] on icon at bounding box center [384, 398] width 8 height 5
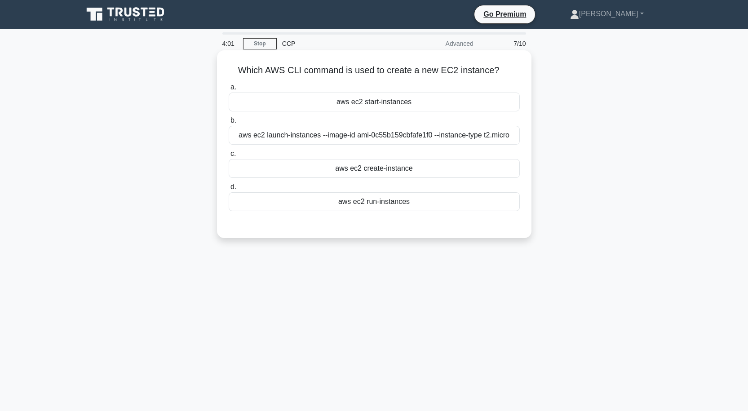
click at [355, 133] on div "aws ec2 launch-instances --image-id ami-0c55b159cbfafe1f0 --instance-type t2.mi…" at bounding box center [374, 135] width 291 height 19
click at [229, 124] on input "b. aws ec2 launch-instances --image-id ami-0c55b159cbfafe1f0 --instance-type t2…" at bounding box center [229, 121] width 0 height 6
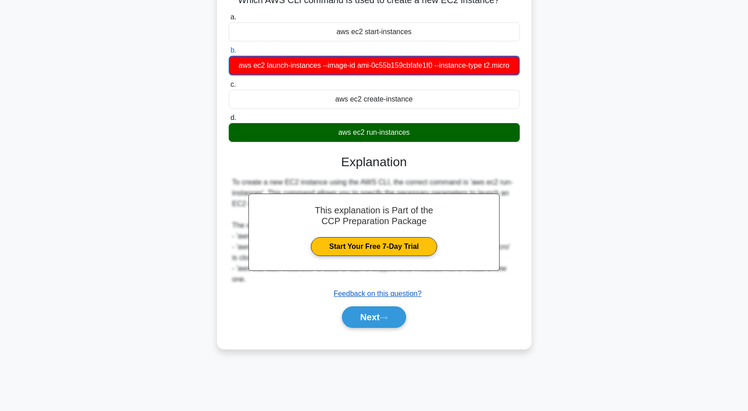
scroll to position [74, 0]
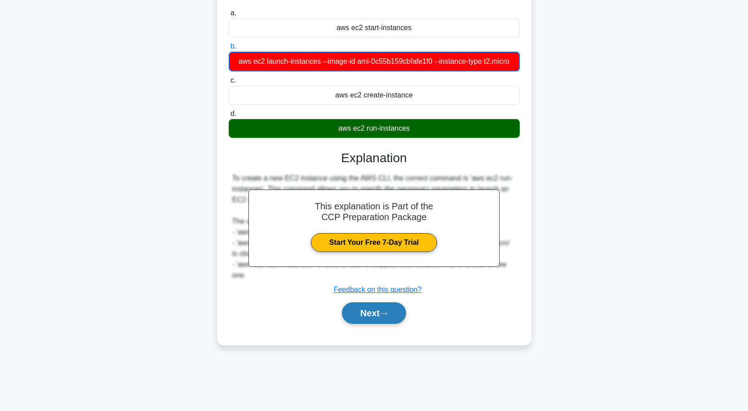
drag, startPoint x: 378, startPoint y: 314, endPoint x: 375, endPoint y: 309, distance: 6.2
click at [377, 314] on button "Next" at bounding box center [374, 313] width 64 height 22
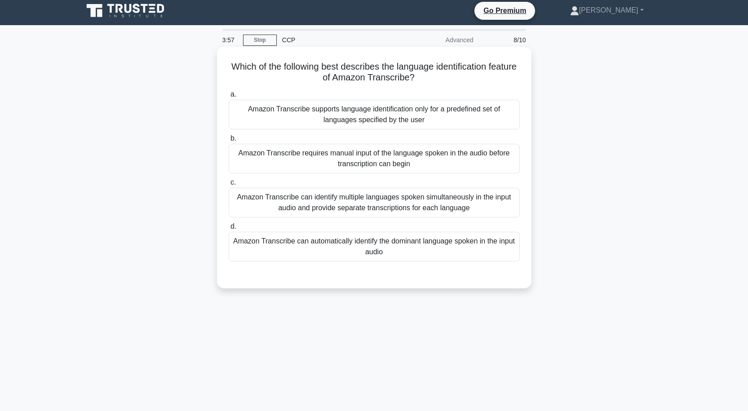
scroll to position [0, 0]
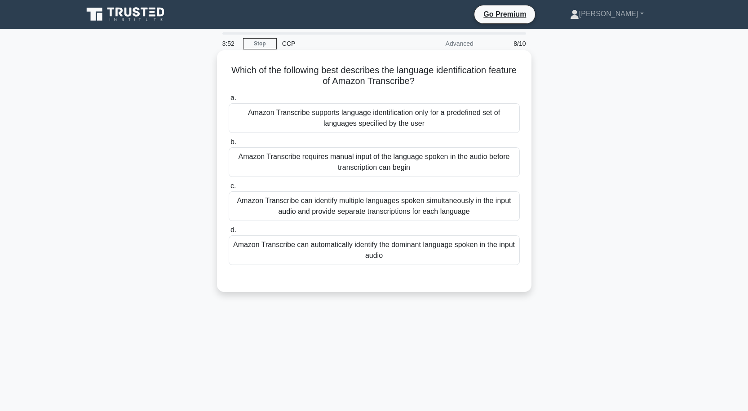
click at [367, 245] on div "Amazon Transcribe can automatically identify the dominant language spoken in th…" at bounding box center [374, 251] width 291 height 30
click at [229, 233] on input "d. Amazon Transcribe can automatically identify the dominant language spoken in…" at bounding box center [229, 230] width 0 height 6
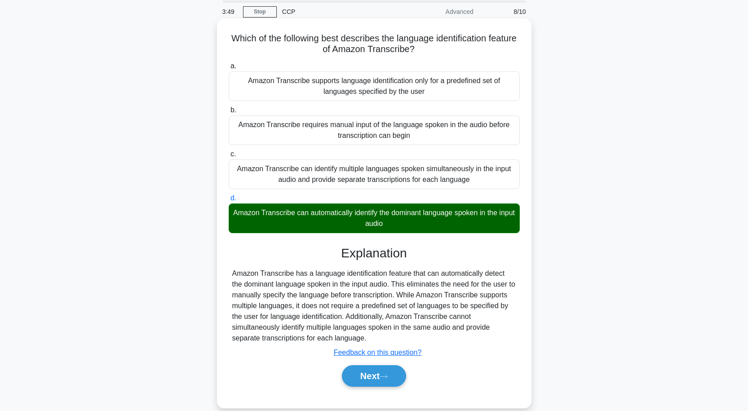
scroll to position [74, 0]
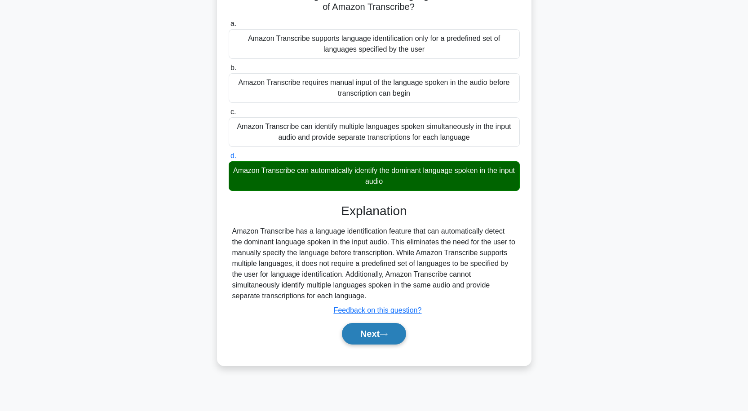
click at [382, 330] on button "Next" at bounding box center [374, 334] width 64 height 22
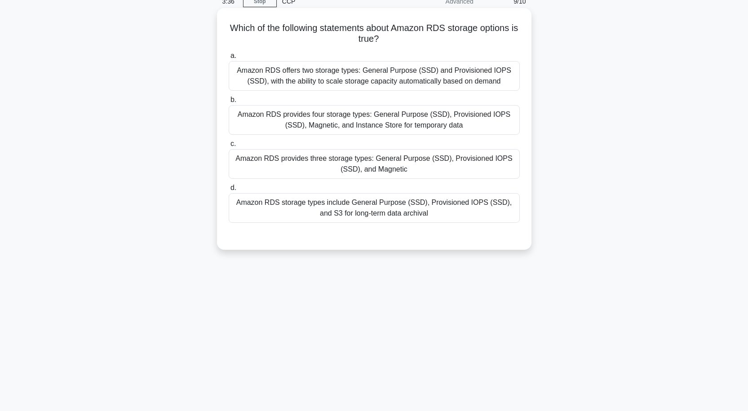
scroll to position [0, 0]
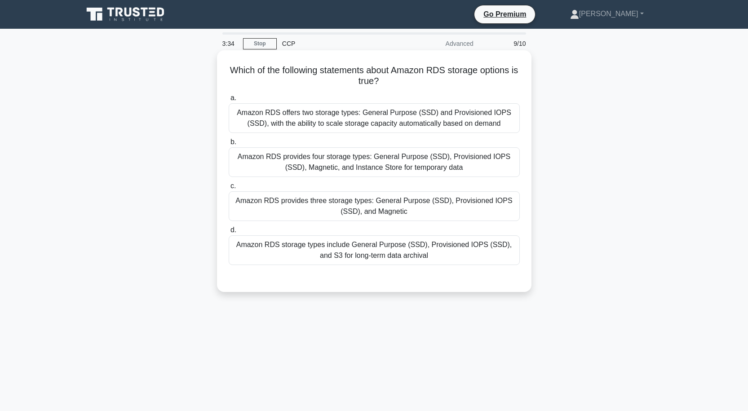
click at [374, 120] on div "Amazon RDS offers two storage types: General Purpose (SSD) and Provisioned IOPS…" at bounding box center [374, 118] width 291 height 30
click at [229, 101] on input "a. Amazon RDS offers two storage types: General Purpose (SSD) and Provisioned I…" at bounding box center [229, 98] width 0 height 6
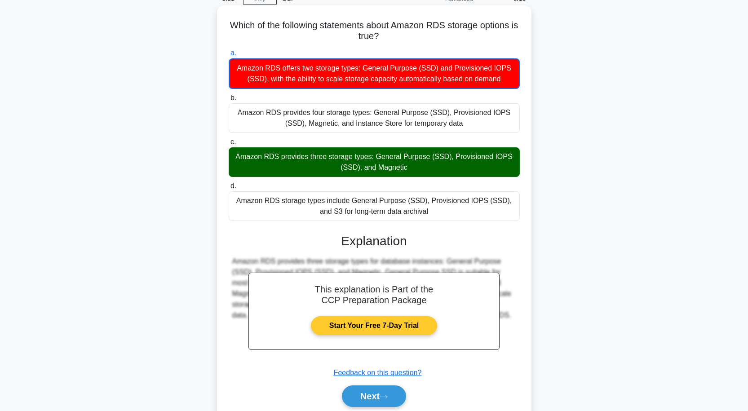
scroll to position [80, 0]
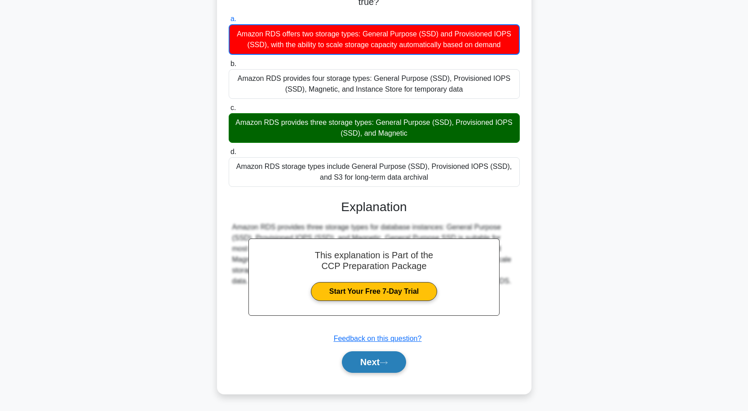
click at [389, 370] on button "Next" at bounding box center [374, 362] width 64 height 22
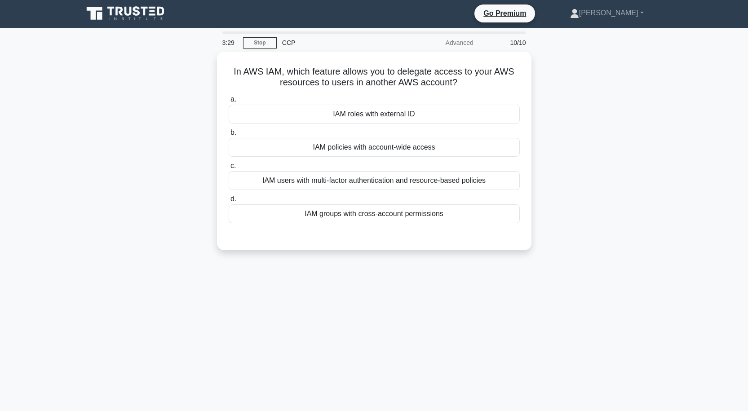
scroll to position [0, 0]
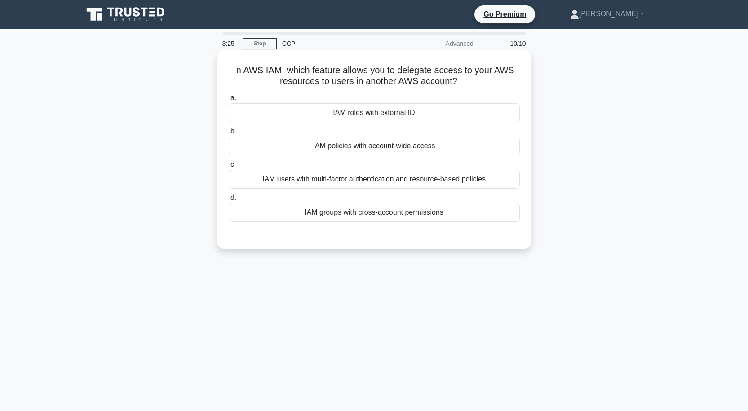
click at [377, 114] on div "IAM roles with external ID" at bounding box center [374, 112] width 291 height 19
click at [229, 101] on input "a. IAM roles with external ID" at bounding box center [229, 98] width 0 height 6
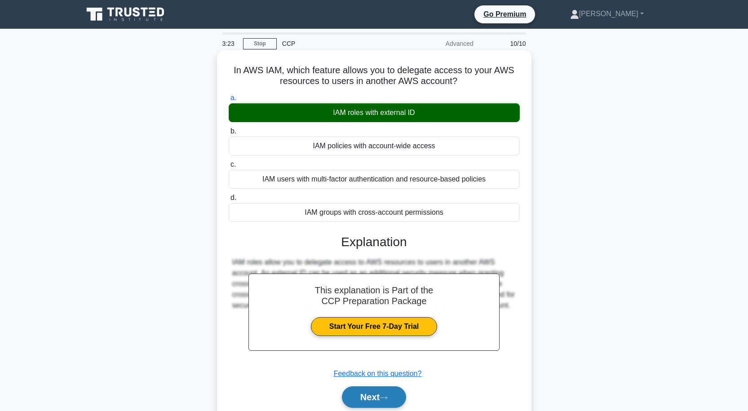
click at [392, 397] on button "Next" at bounding box center [374, 398] width 64 height 22
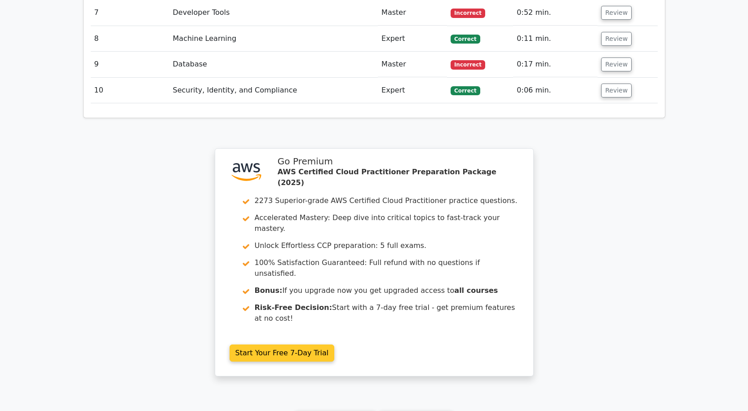
scroll to position [1259, 0]
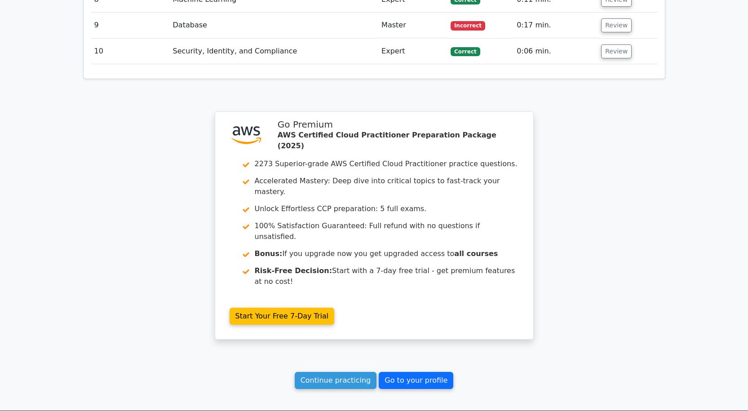
click at [415, 372] on link "Go to your profile" at bounding box center [416, 380] width 75 height 17
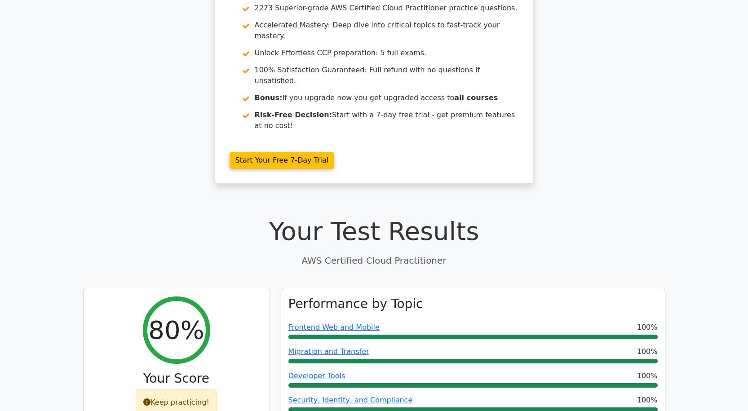
scroll to position [0, 0]
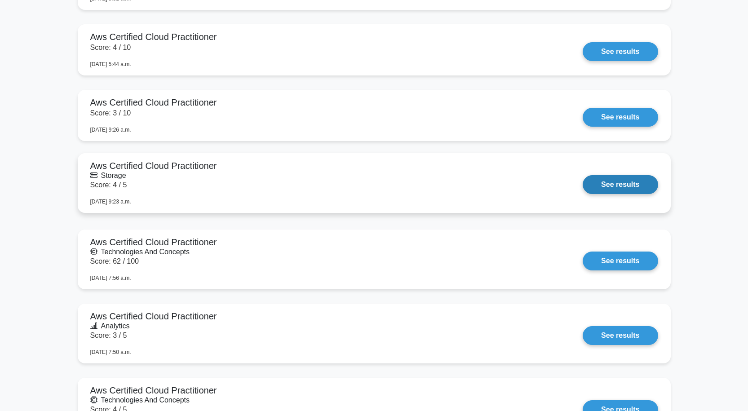
scroll to position [854, 0]
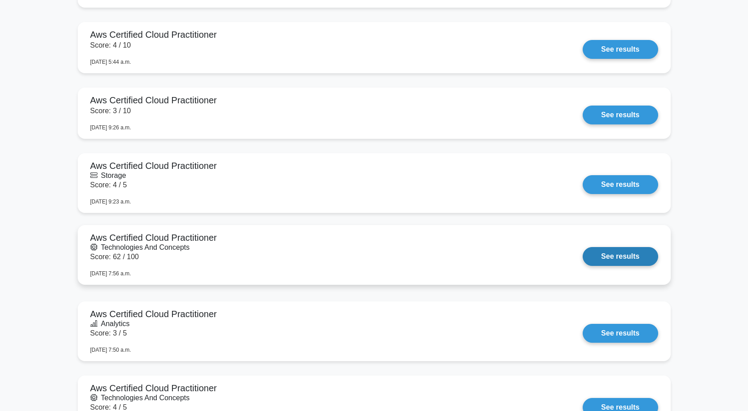
click at [613, 257] on link "See results" at bounding box center [620, 256] width 75 height 19
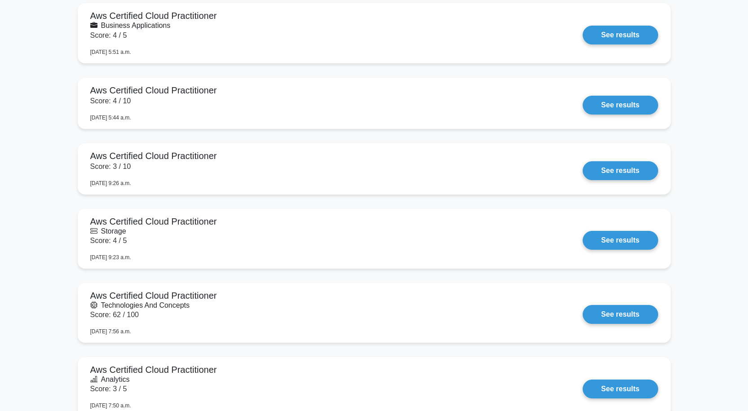
scroll to position [719, 0]
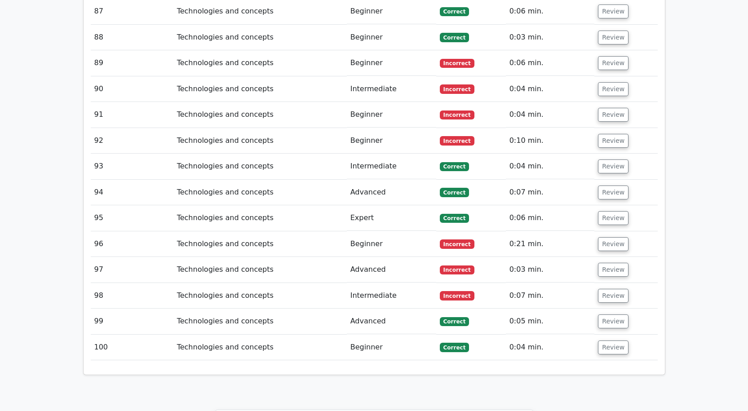
scroll to position [3461, 0]
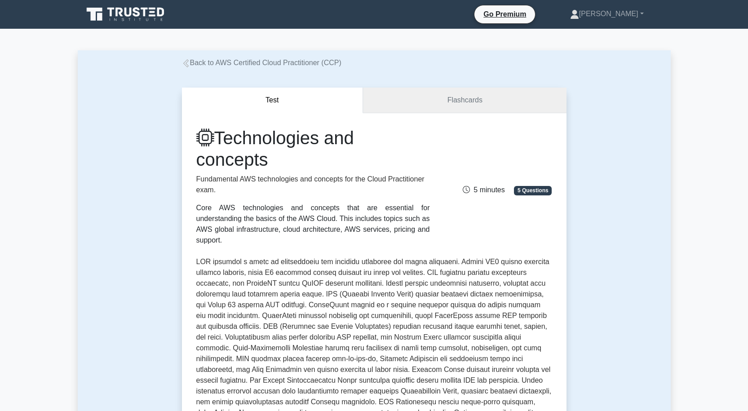
click at [456, 93] on link "Flashcards" at bounding box center [464, 101] width 203 height 26
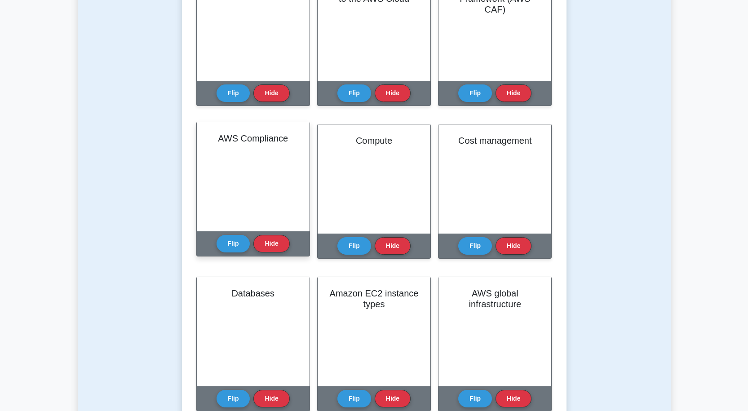
scroll to position [180, 0]
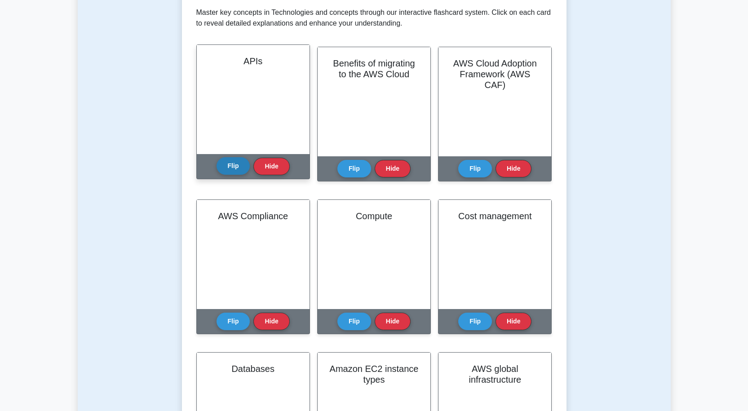
click at [236, 168] on button "Flip" at bounding box center [234, 166] width 34 height 18
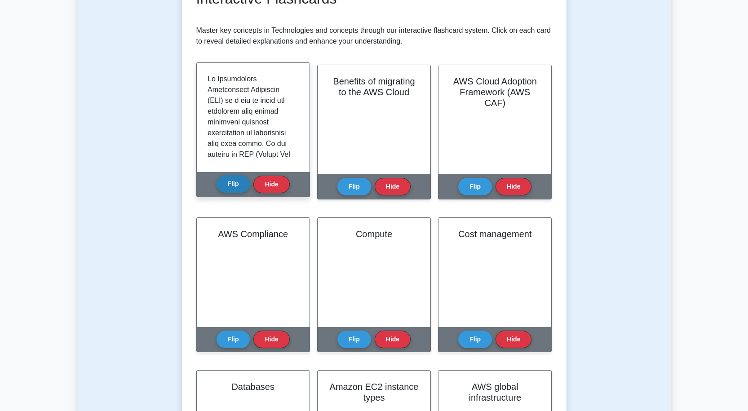
scroll to position [135, 0]
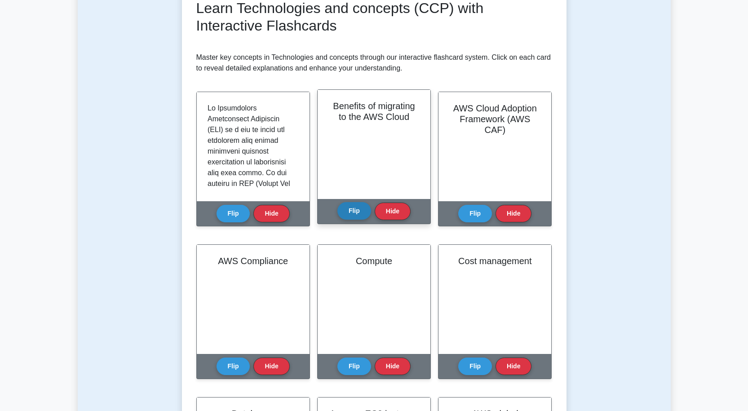
click at [355, 211] on button "Flip" at bounding box center [355, 211] width 34 height 18
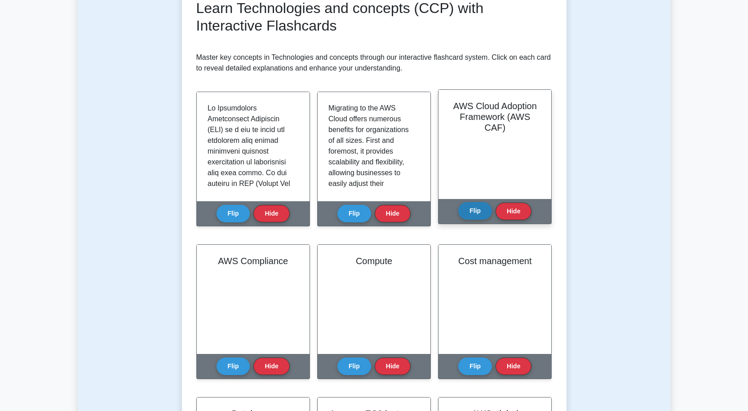
click at [473, 206] on button "Flip" at bounding box center [475, 211] width 34 height 18
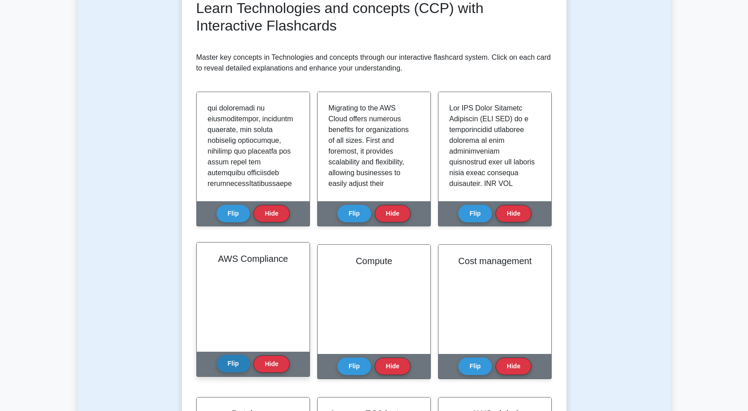
click at [235, 360] on button "Flip" at bounding box center [234, 364] width 34 height 18
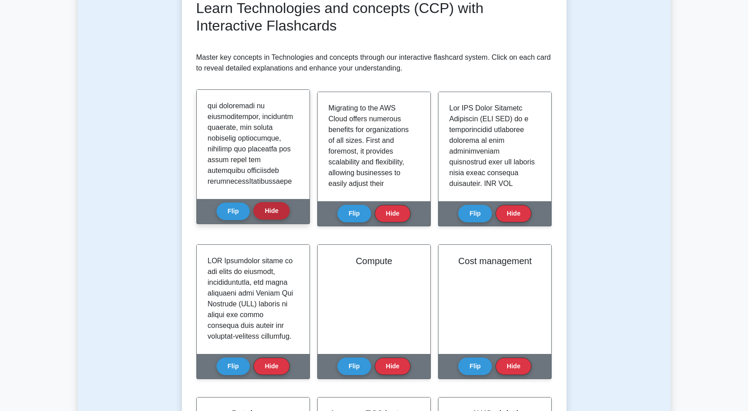
click at [280, 213] on button "Hide" at bounding box center [271, 211] width 36 height 18
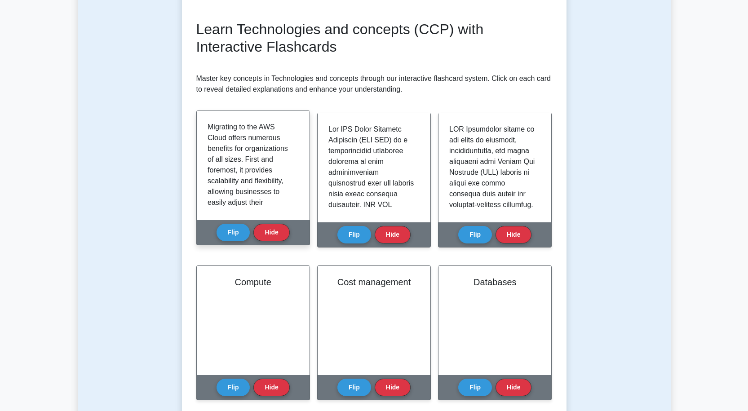
scroll to position [90, 0]
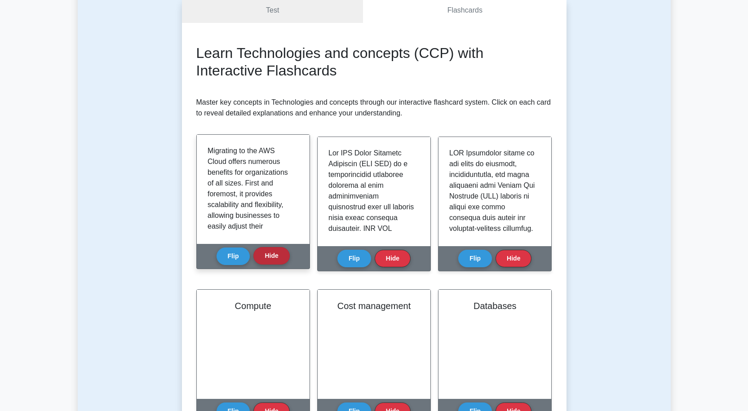
click at [264, 252] on button "Hide" at bounding box center [271, 256] width 36 height 18
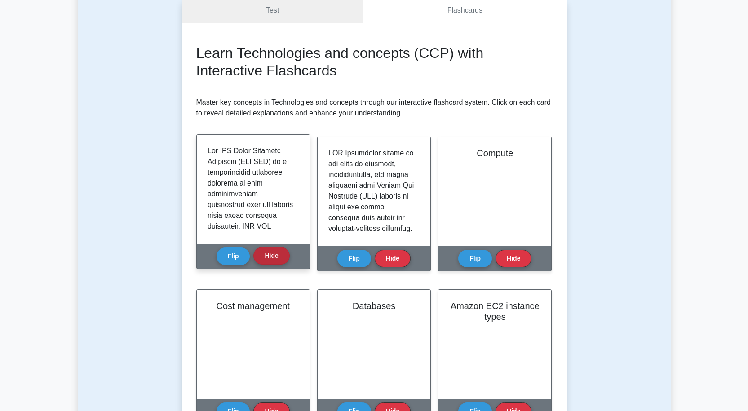
click at [265, 252] on button "Hide" at bounding box center [271, 256] width 36 height 18
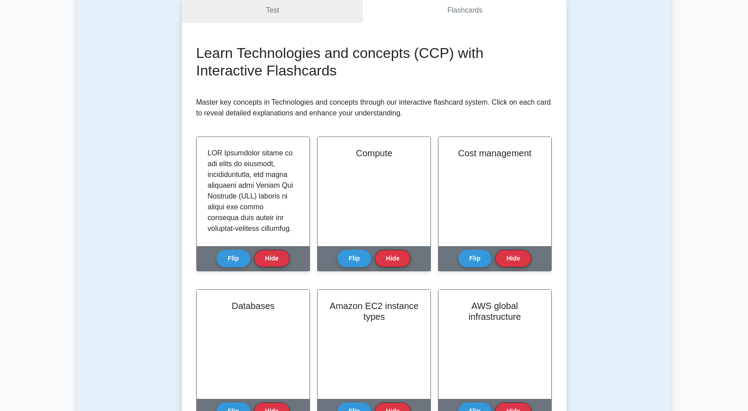
click at [265, 252] on button "Hide" at bounding box center [271, 259] width 36 height 18
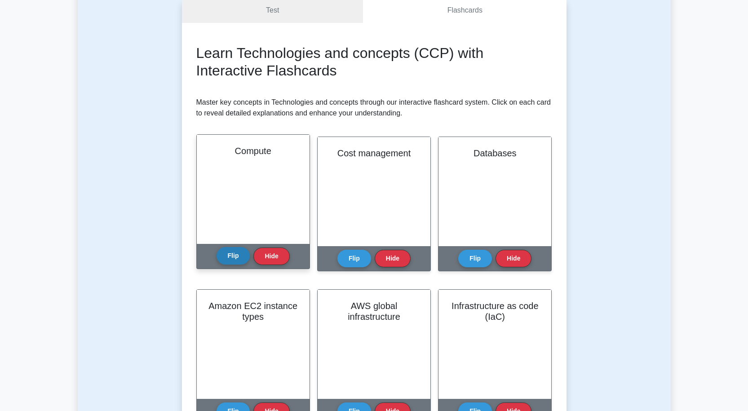
click at [240, 256] on button "Flip" at bounding box center [234, 256] width 34 height 18
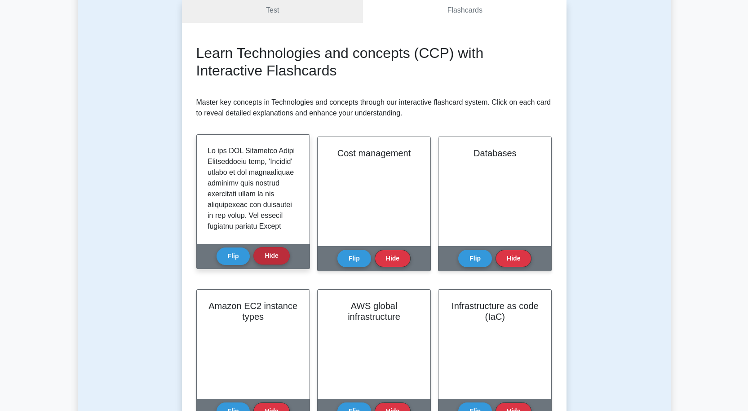
click at [268, 258] on button "Hide" at bounding box center [271, 256] width 36 height 18
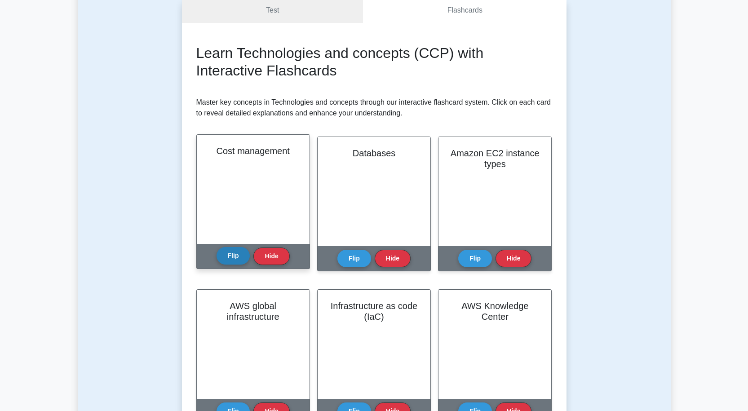
click at [242, 256] on button "Flip" at bounding box center [234, 256] width 34 height 18
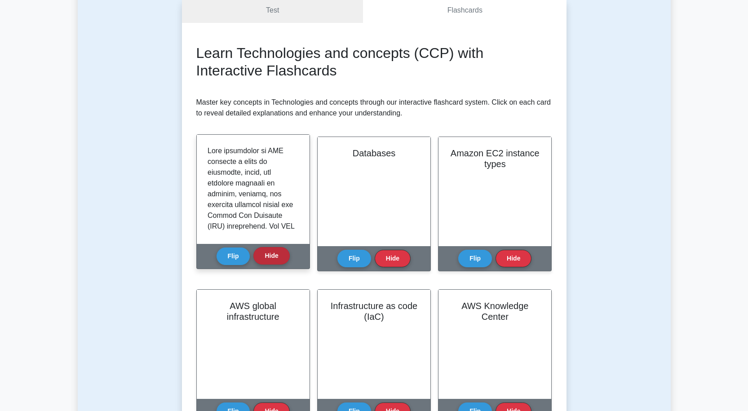
click at [260, 259] on button "Hide" at bounding box center [271, 256] width 36 height 18
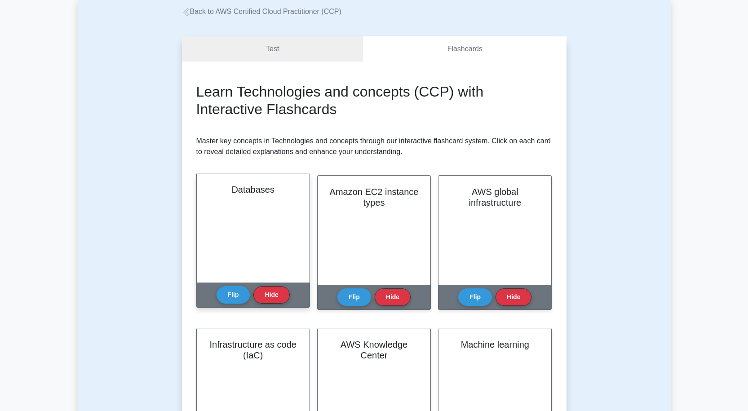
scroll to position [0, 0]
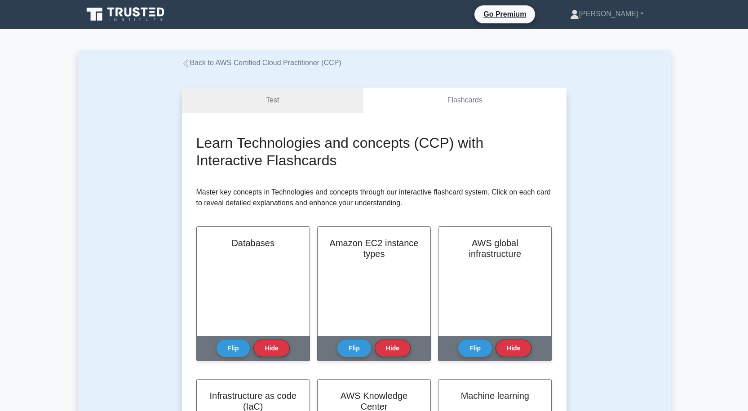
click at [453, 98] on link "Flashcards" at bounding box center [464, 101] width 203 height 26
click at [275, 100] on link "Test" at bounding box center [273, 101] width 182 height 26
